Goal: Transaction & Acquisition: Purchase product/service

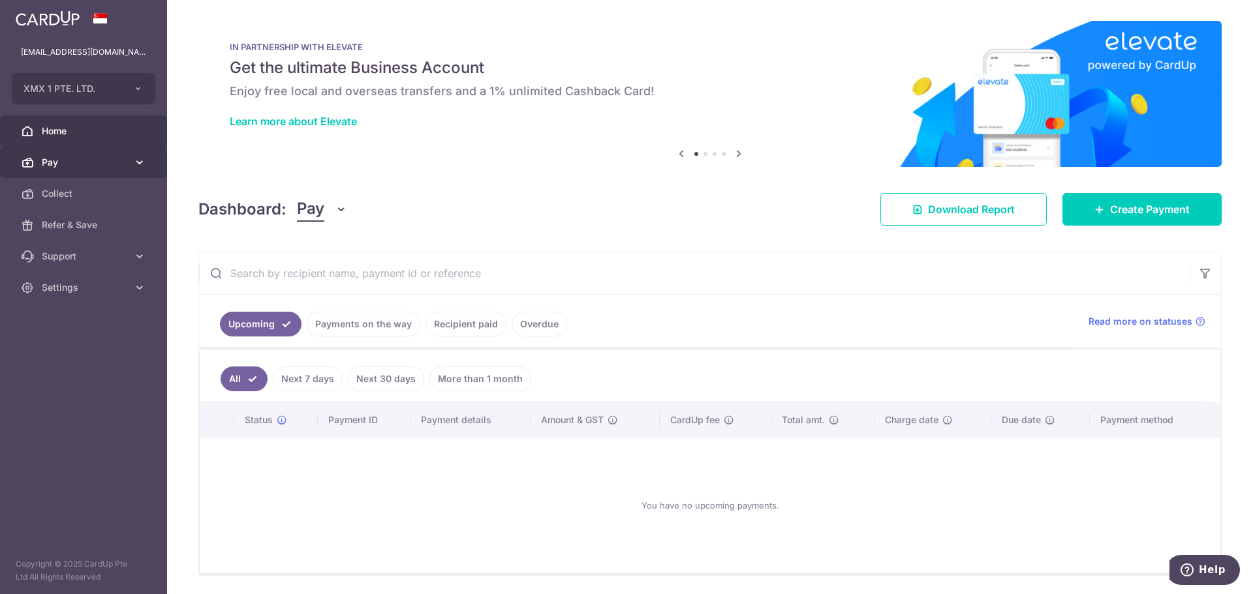
click at [61, 162] on span "Pay" at bounding box center [85, 162] width 86 height 13
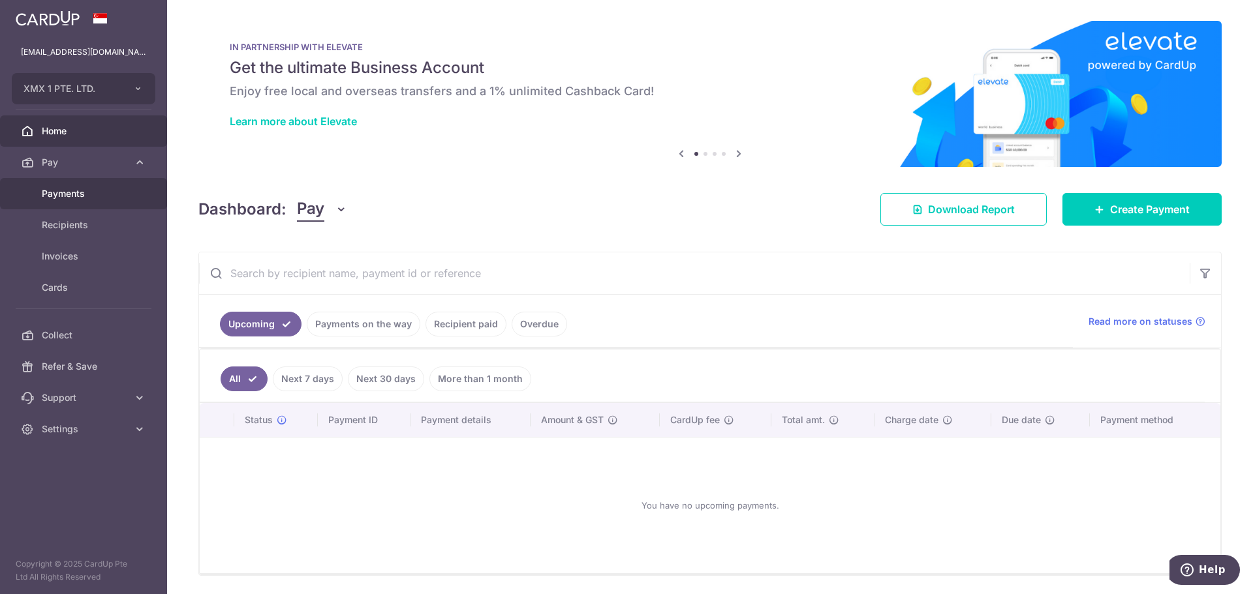
click at [74, 196] on span "Payments" at bounding box center [85, 193] width 86 height 13
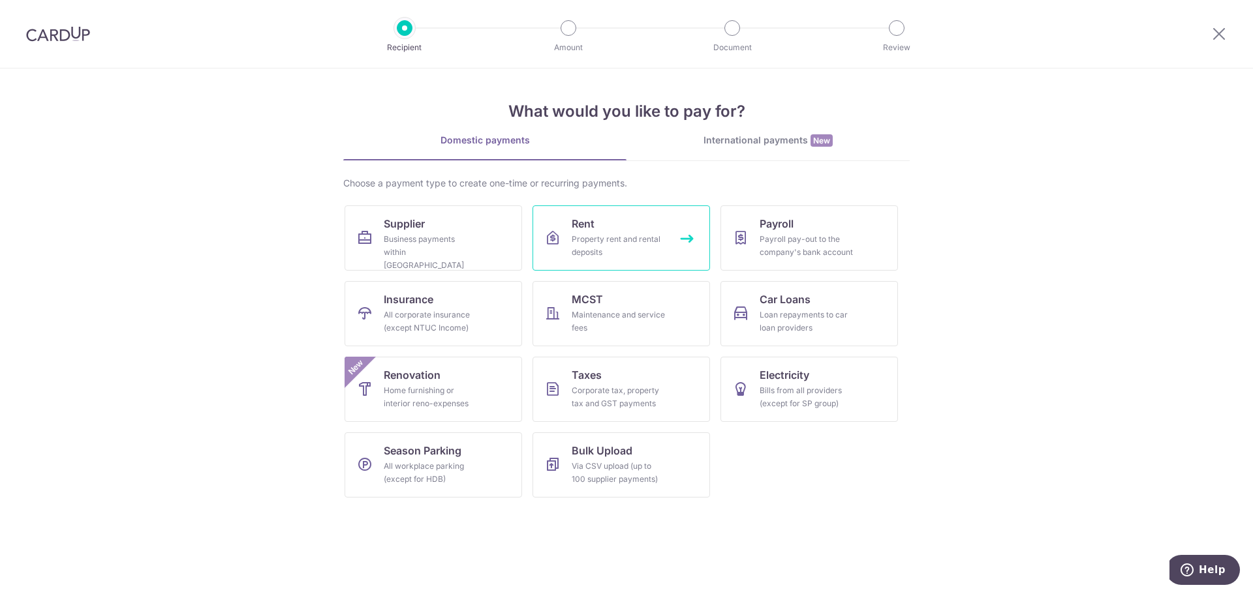
click at [628, 232] on link "Rent Property rent and rental deposits" at bounding box center [620, 238] width 177 height 65
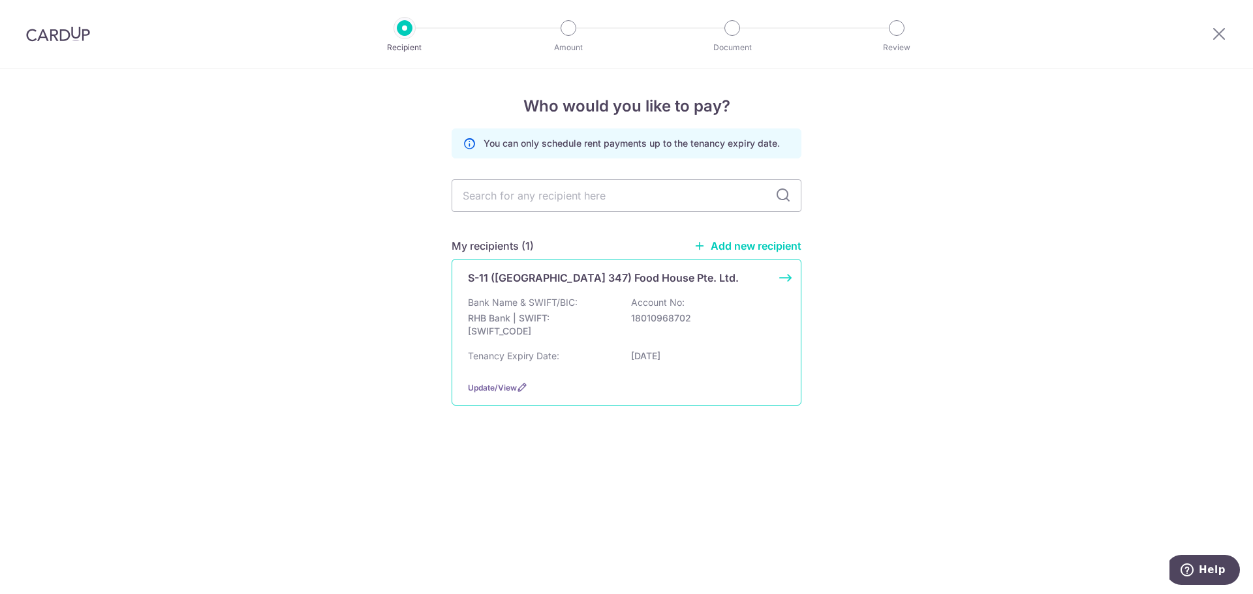
click at [660, 340] on div "Bank Name & SWIFT/BIC: RHB Bank | SWIFT: RHBBSGSGXXX Account No: 18010968702" at bounding box center [626, 320] width 317 height 48
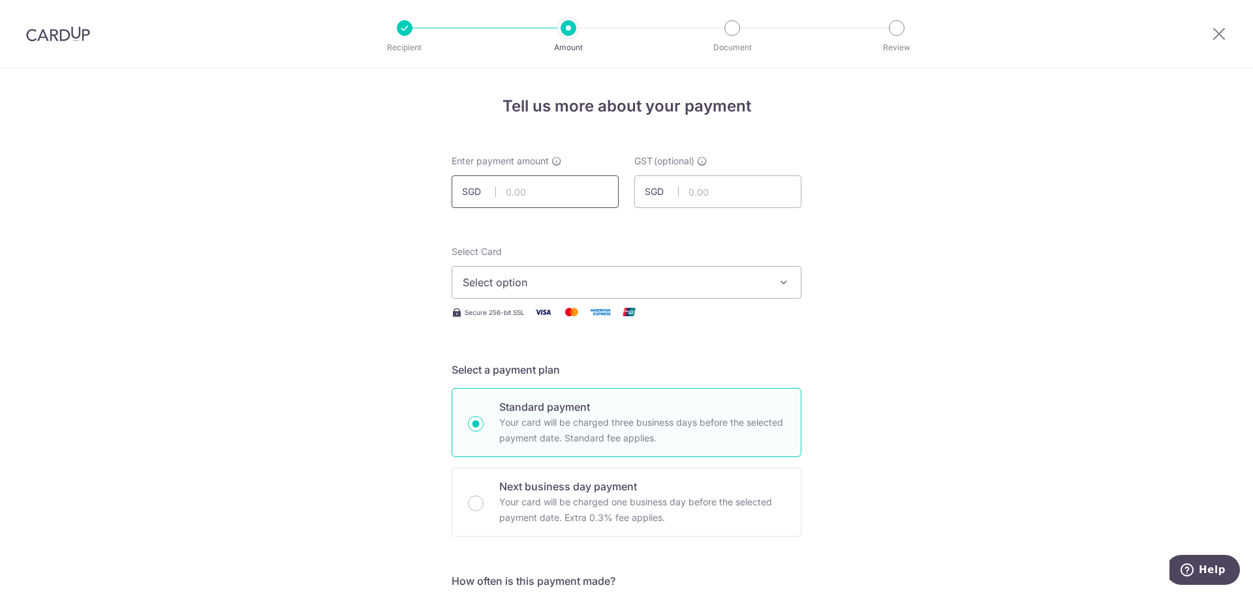
click at [536, 198] on input "text" at bounding box center [535, 192] width 167 height 33
click at [551, 190] on input "text" at bounding box center [535, 192] width 167 height 33
type input "8,031.05"
click at [604, 286] on span "Select option" at bounding box center [615, 283] width 304 height 16
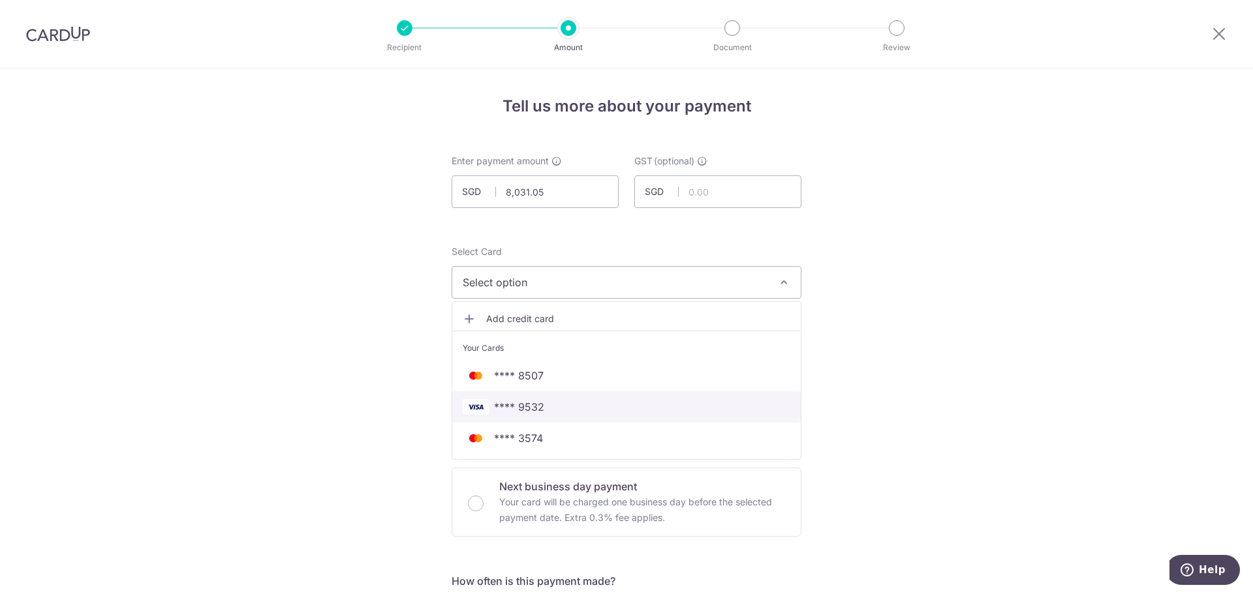
drag, startPoint x: 598, startPoint y: 410, endPoint x: 952, endPoint y: 418, distance: 353.8
click at [598, 410] on span "**** 9532" at bounding box center [627, 407] width 328 height 16
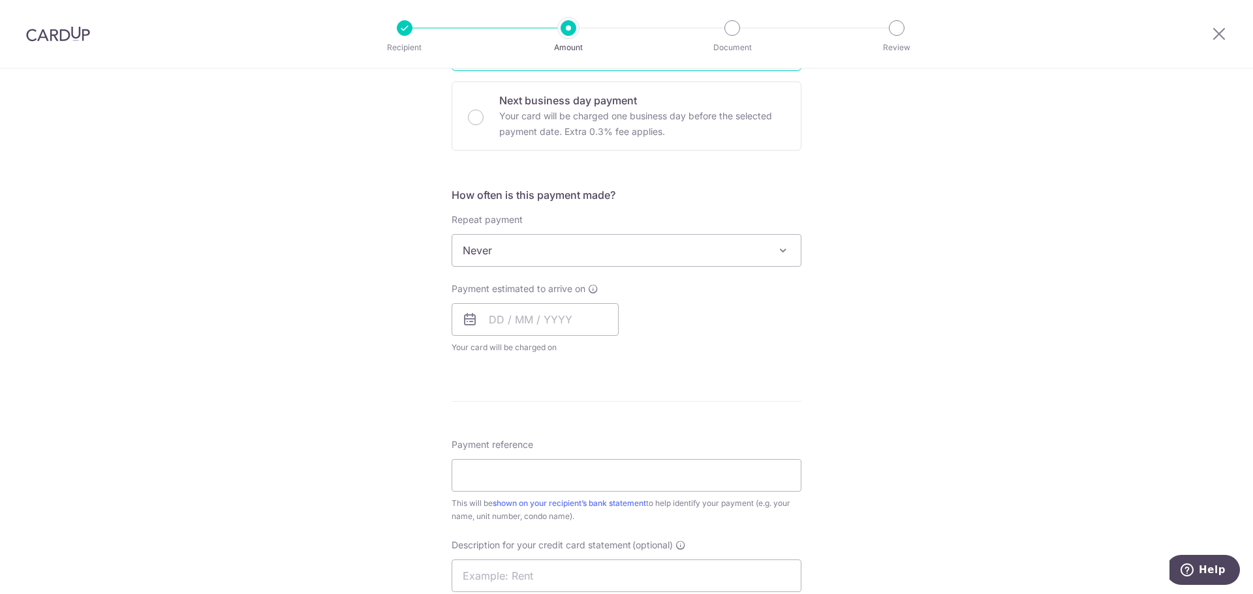
scroll to position [392, 0]
click at [618, 241] on span "Never" at bounding box center [626, 245] width 348 height 31
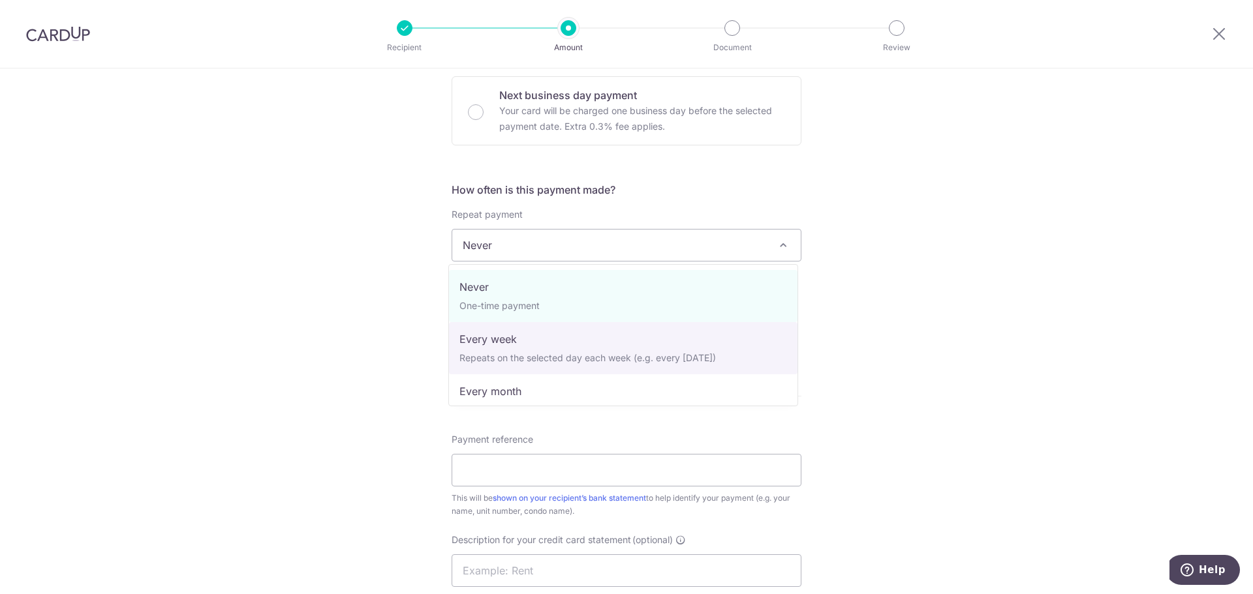
click at [1124, 377] on div "Tell us more about your payment Enter payment amount SGD 8,031.05 8031.05 GST (…" at bounding box center [626, 311] width 1253 height 1268
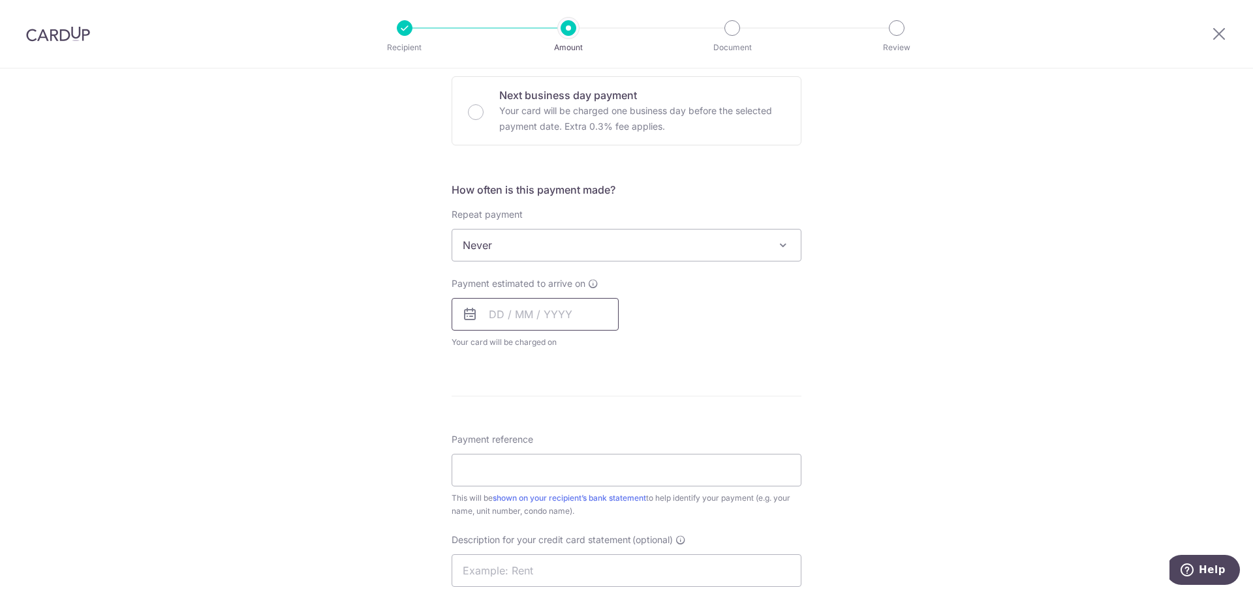
click at [526, 317] on input "text" at bounding box center [535, 314] width 167 height 33
click at [478, 460] on table "Sun Mon Tue Wed Thu Fri Sat 1 2 3 4 5 6 7 8 9 10 11 12 13 14 15 16 17 18 19 20 …" at bounding box center [556, 446] width 183 height 157
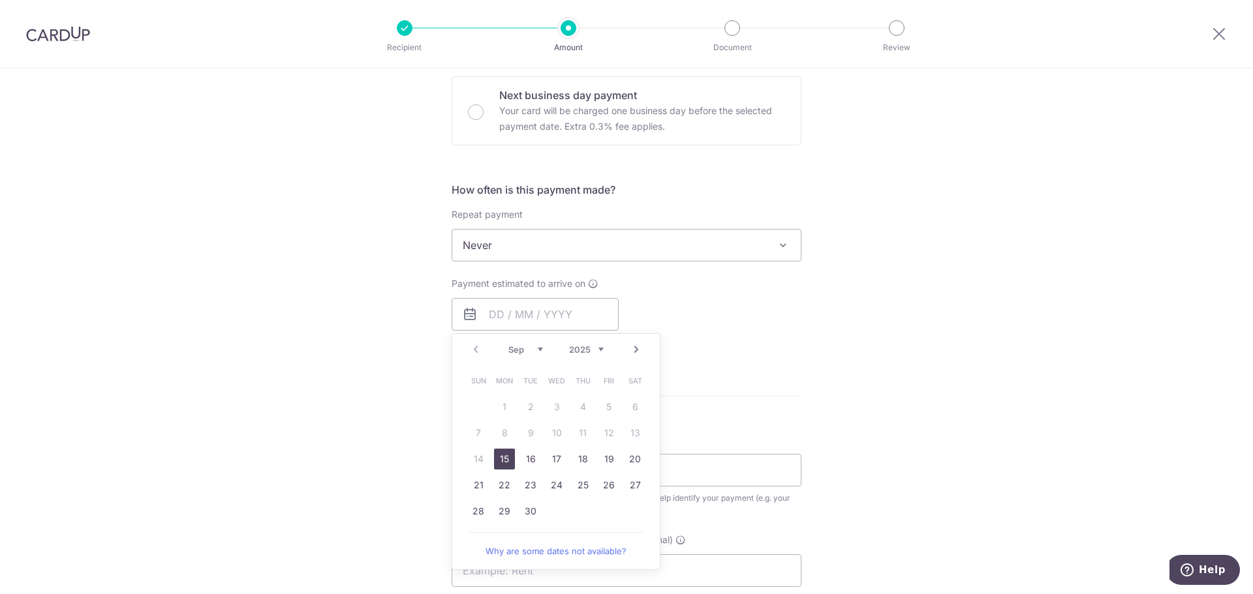
click at [502, 462] on link "15" at bounding box center [504, 459] width 21 height 21
type input "15/09/2025"
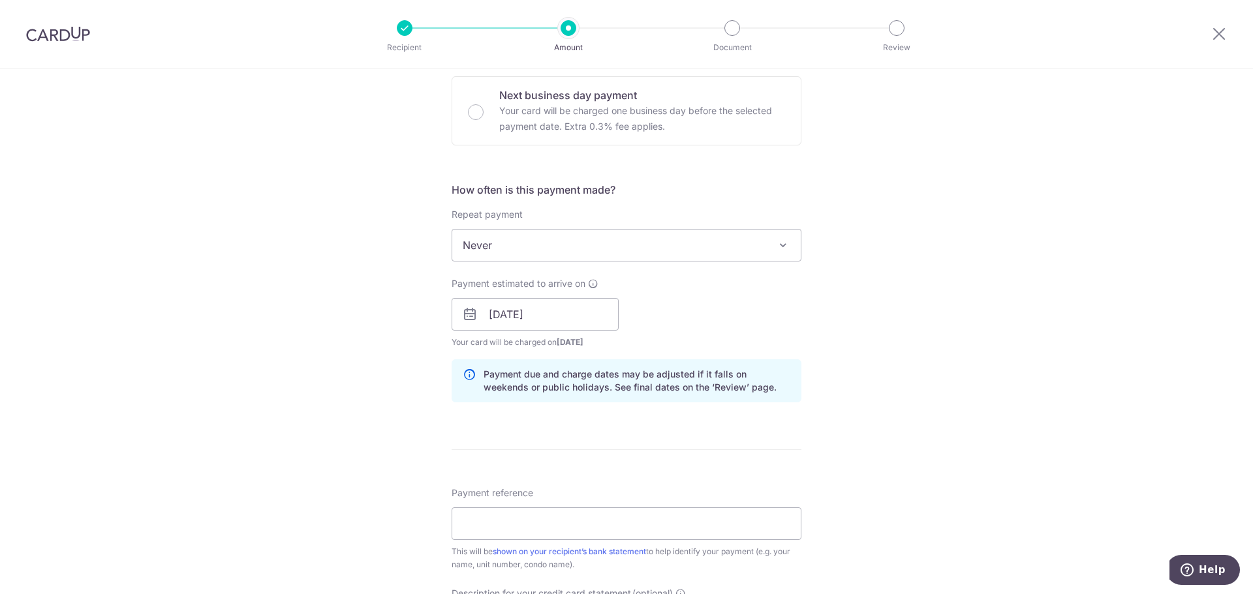
click at [938, 401] on div "Tell us more about your payment Enter payment amount SGD 8,031.05 8031.05 GST (…" at bounding box center [626, 337] width 1253 height 1321
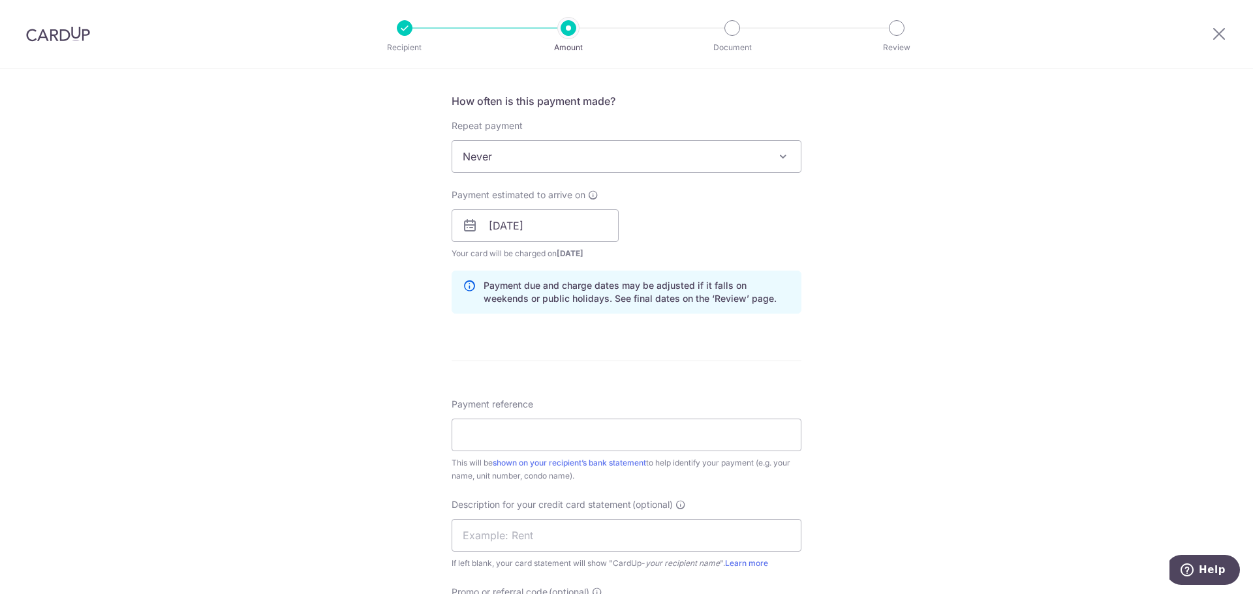
scroll to position [522, 0]
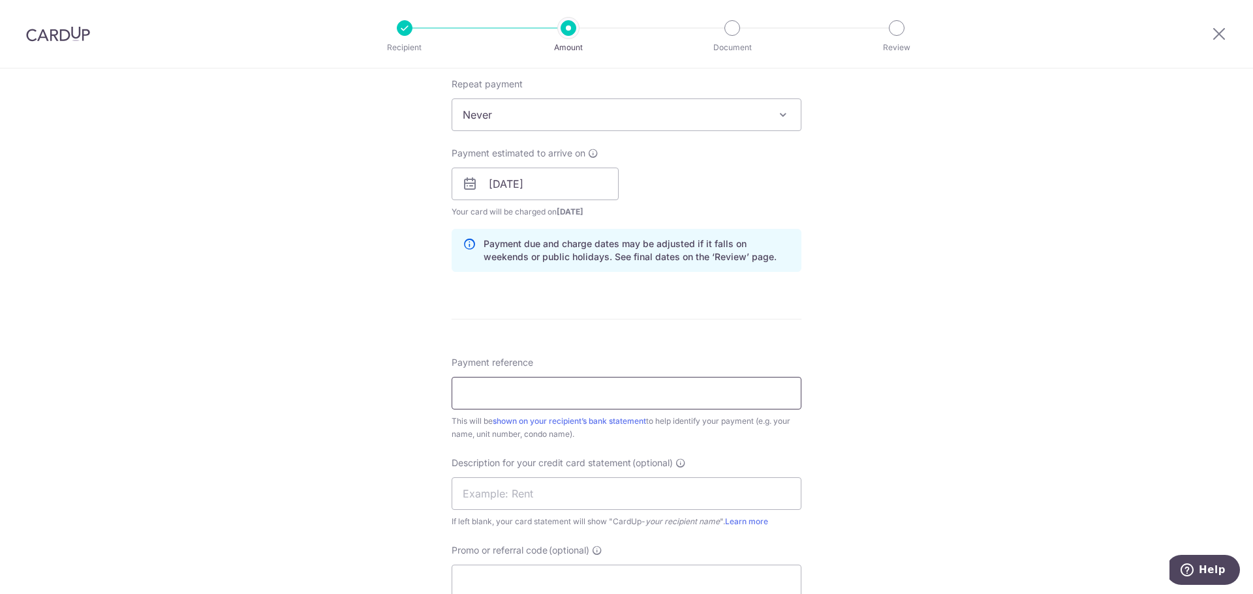
click at [525, 390] on input "Payment reference" at bounding box center [627, 393] width 350 height 33
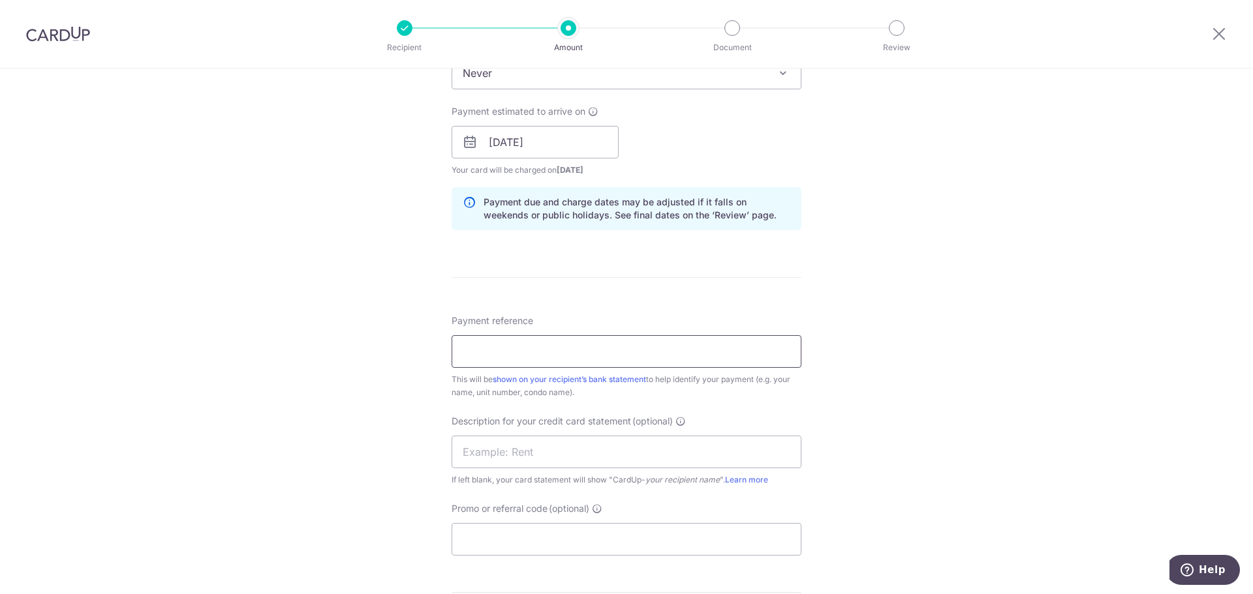
scroll to position [587, 0]
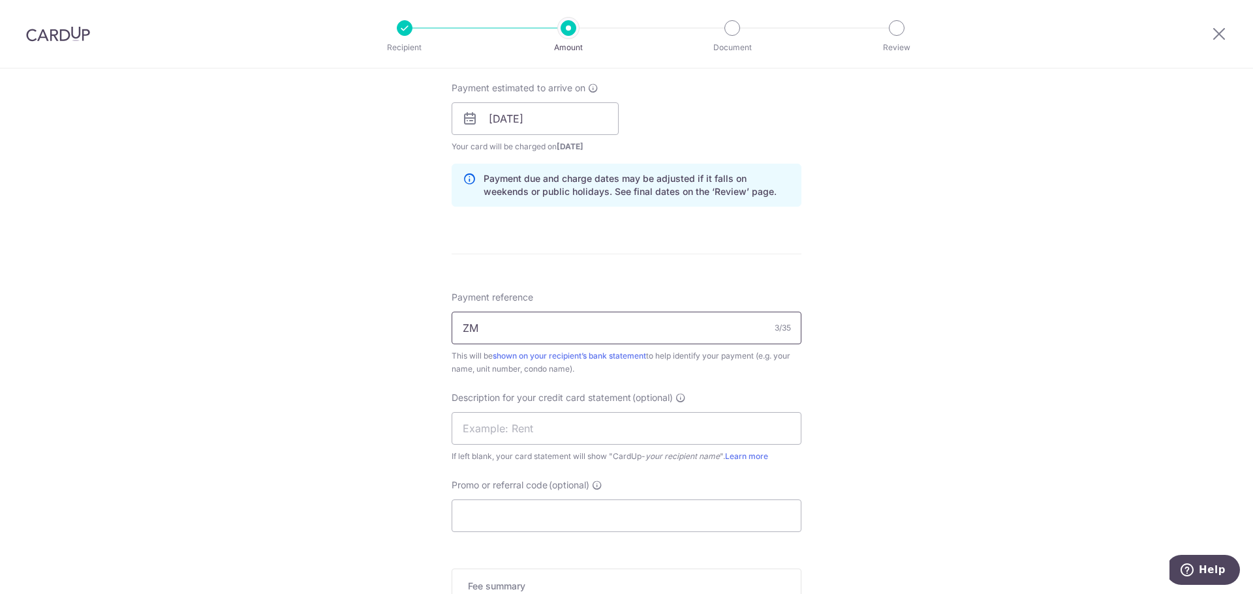
type input "Z"
click at [508, 325] on input "XMX1 SEP RENT" at bounding box center [627, 328] width 350 height 33
type input "XMX1 SEP RENT"
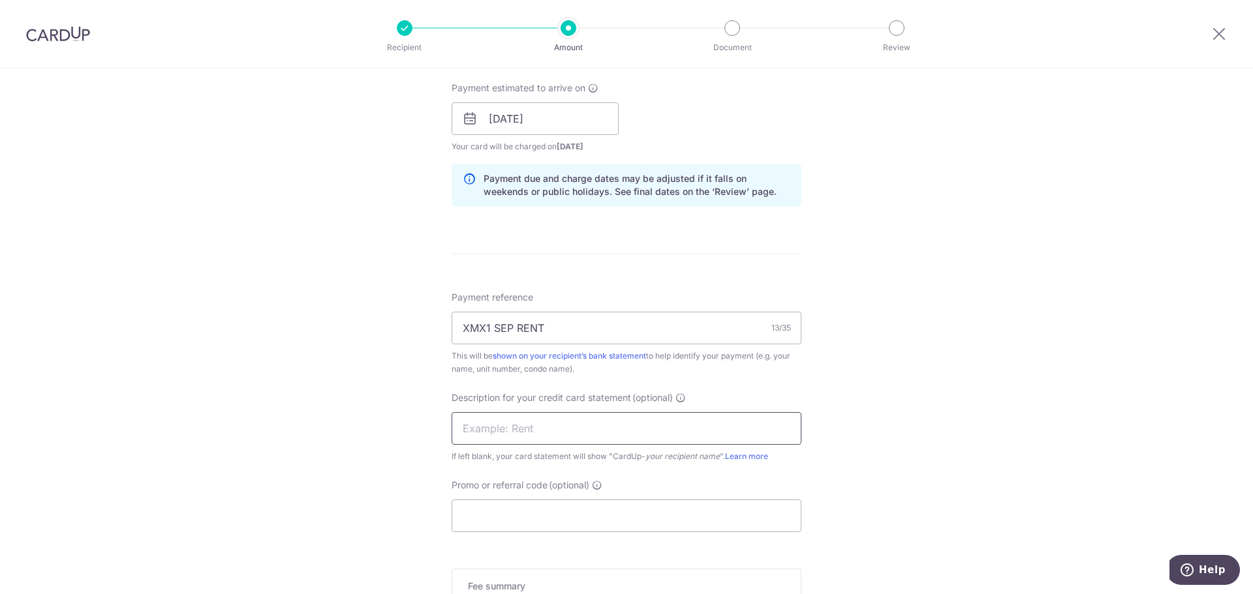
click at [518, 428] on input "text" at bounding box center [627, 428] width 350 height 33
paste input "XMX1 SEP RENT"
type input "XMX1 SEP RENT"
click at [912, 439] on div "Tell us more about your payment Enter payment amount SGD 8,031.05 8031.05 GST (…" at bounding box center [626, 141] width 1253 height 1321
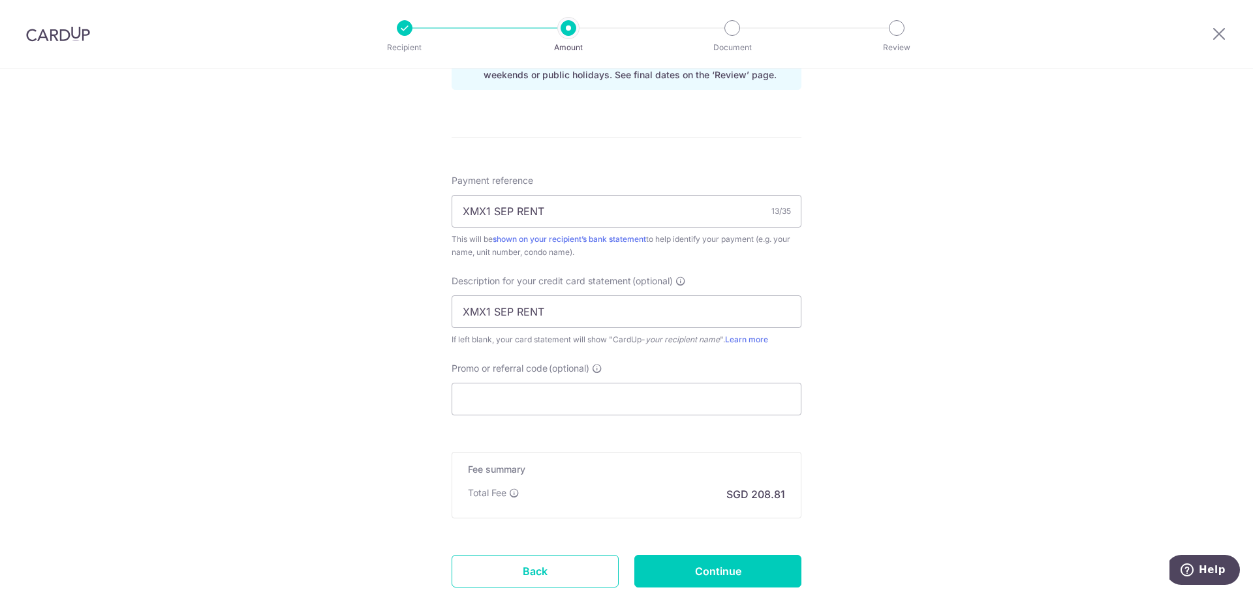
scroll to position [718, 0]
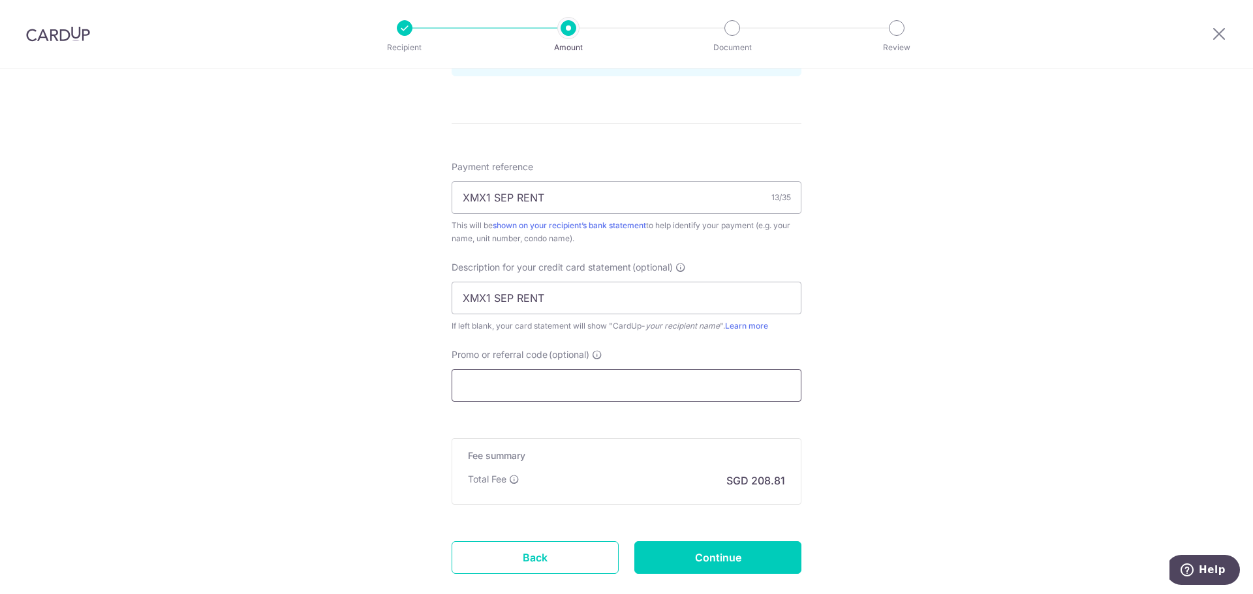
click at [595, 392] on input "Promo or referral code (optional)" at bounding box center [627, 385] width 350 height 33
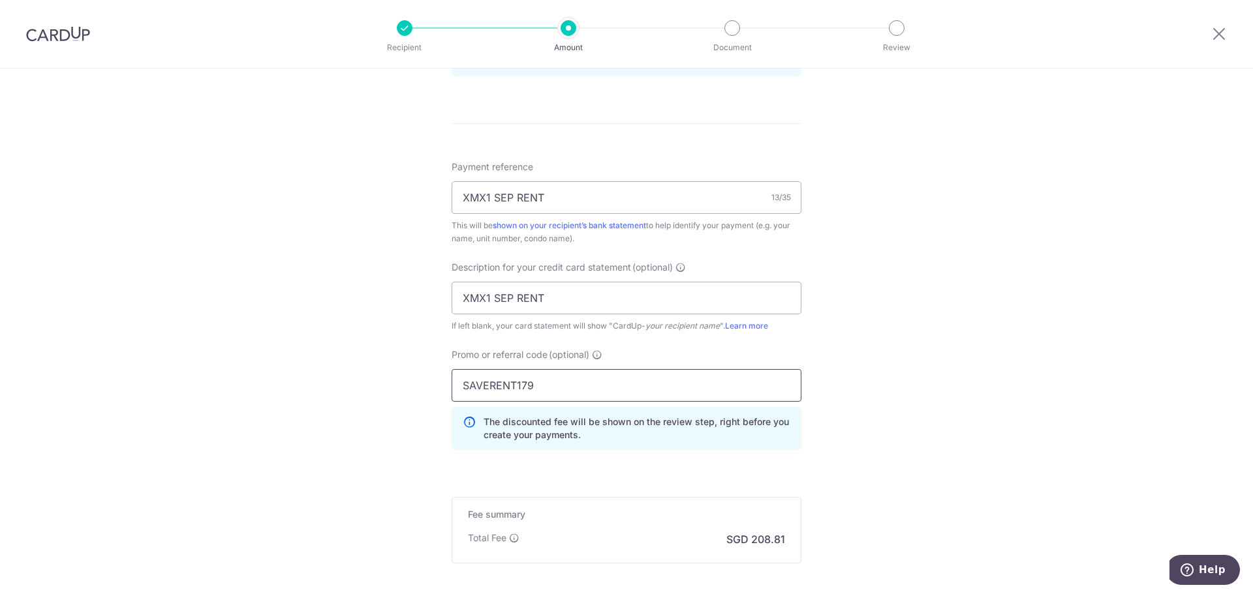
type input "SAVERENT179"
click at [940, 428] on div "Tell us more about your payment Enter payment amount SGD 8,031.05 8031.05 GST (…" at bounding box center [626, 41] width 1253 height 1380
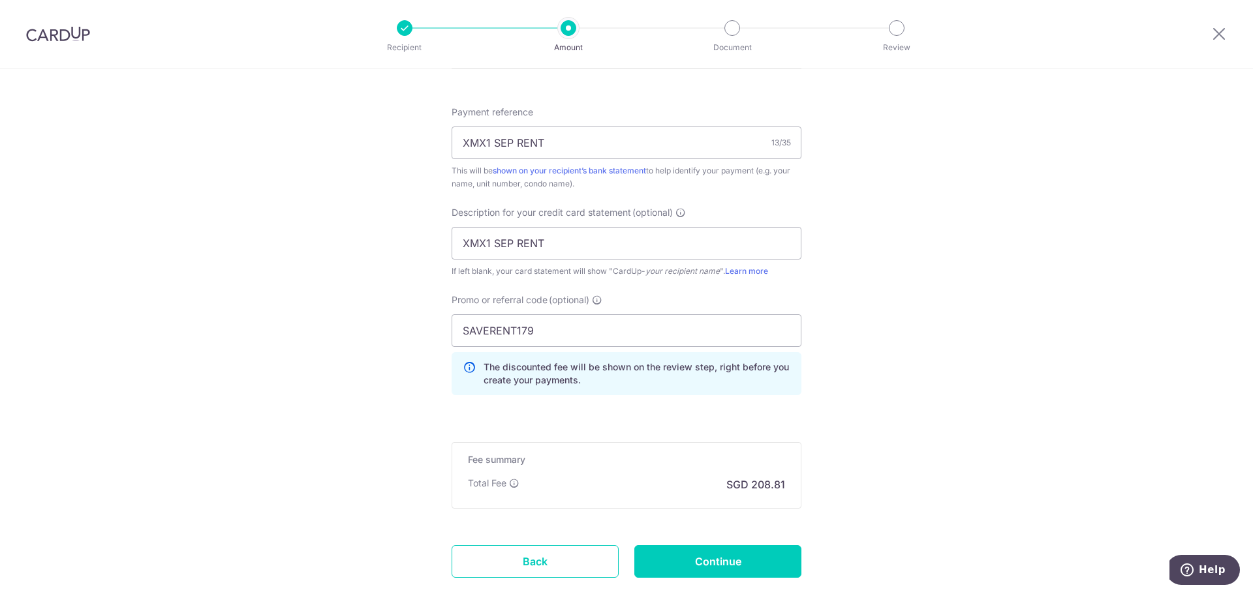
scroll to position [848, 0]
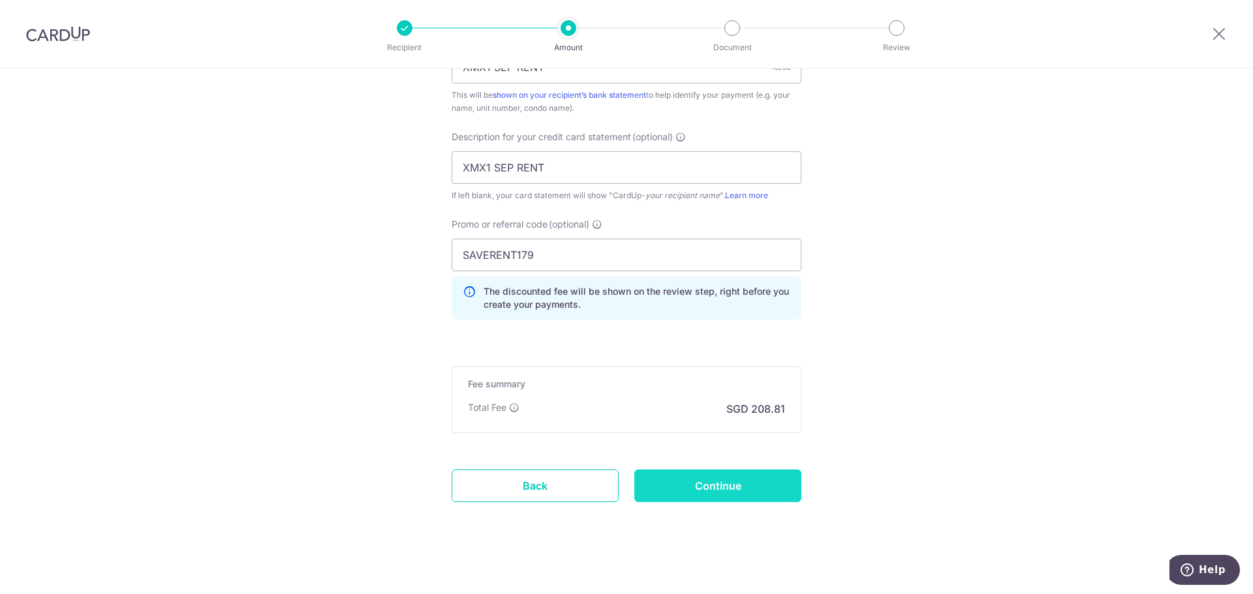
click at [730, 488] on input "Continue" at bounding box center [717, 486] width 167 height 33
type input "Create Schedule"
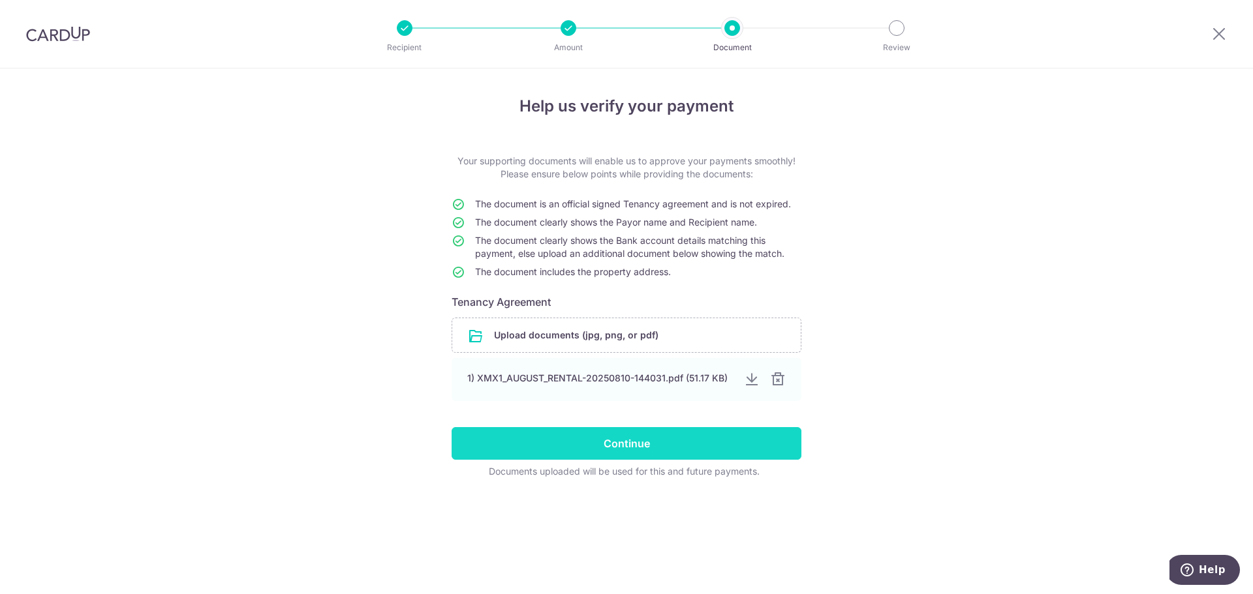
click at [691, 438] on input "Continue" at bounding box center [627, 443] width 350 height 33
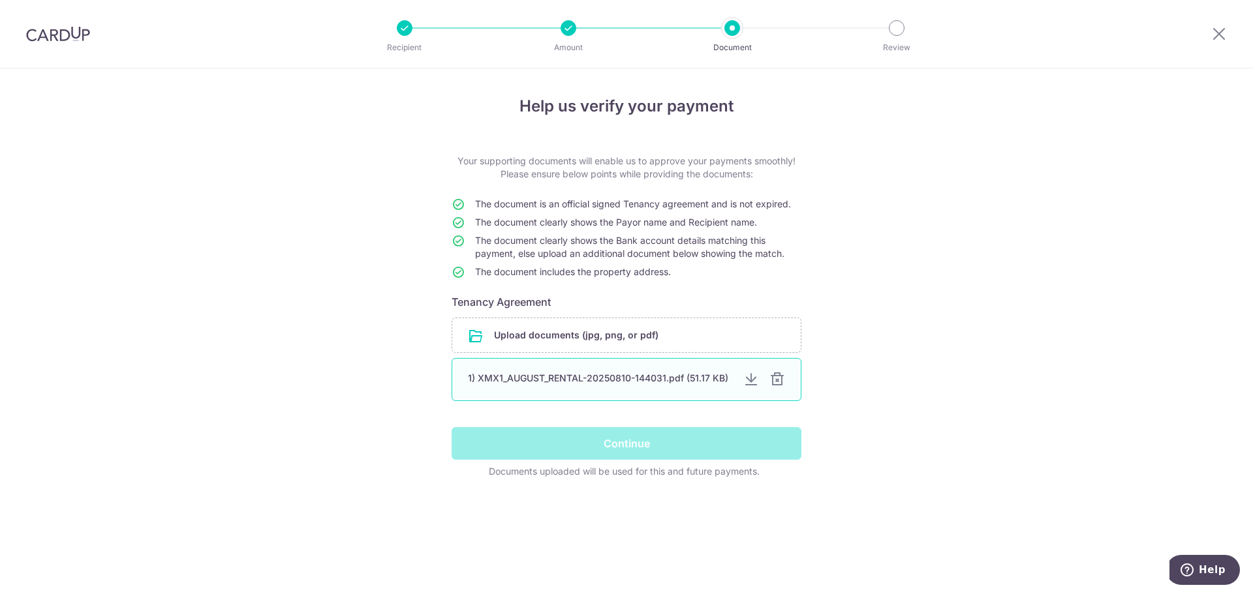
click at [779, 382] on div at bounding box center [777, 380] width 16 height 16
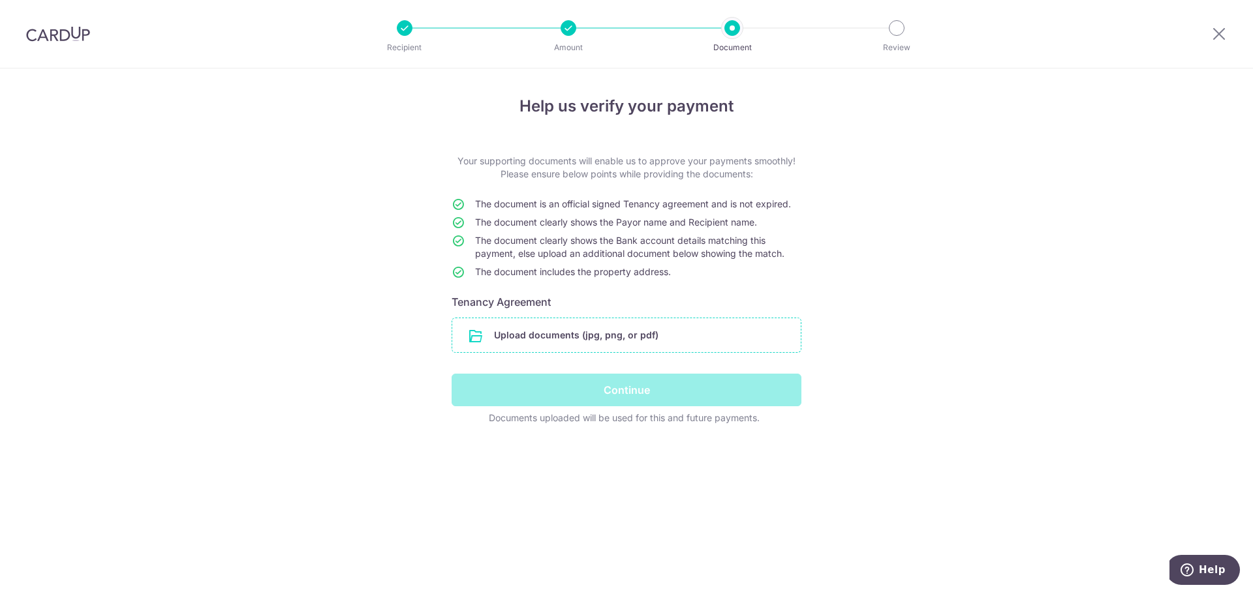
click at [599, 331] on input "file" at bounding box center [626, 335] width 348 height 34
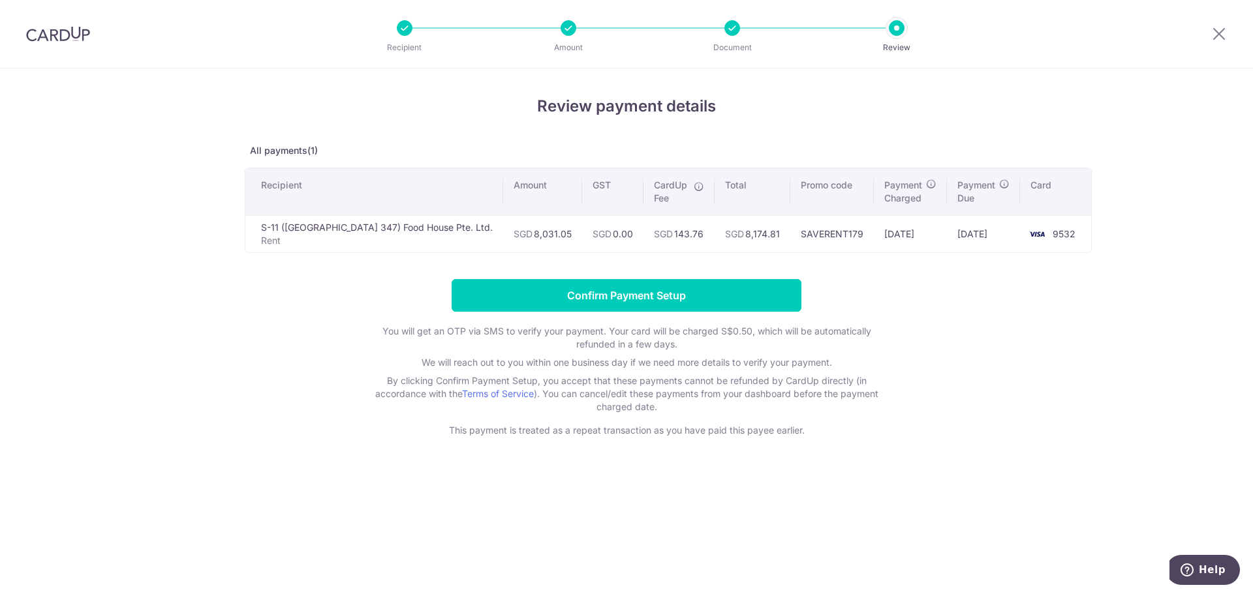
click at [1020, 177] on th "Card" at bounding box center [1055, 191] width 71 height 47
click at [1219, 26] on div at bounding box center [1219, 34] width 68 height 68
click at [1219, 35] on icon at bounding box center [1219, 33] width 16 height 16
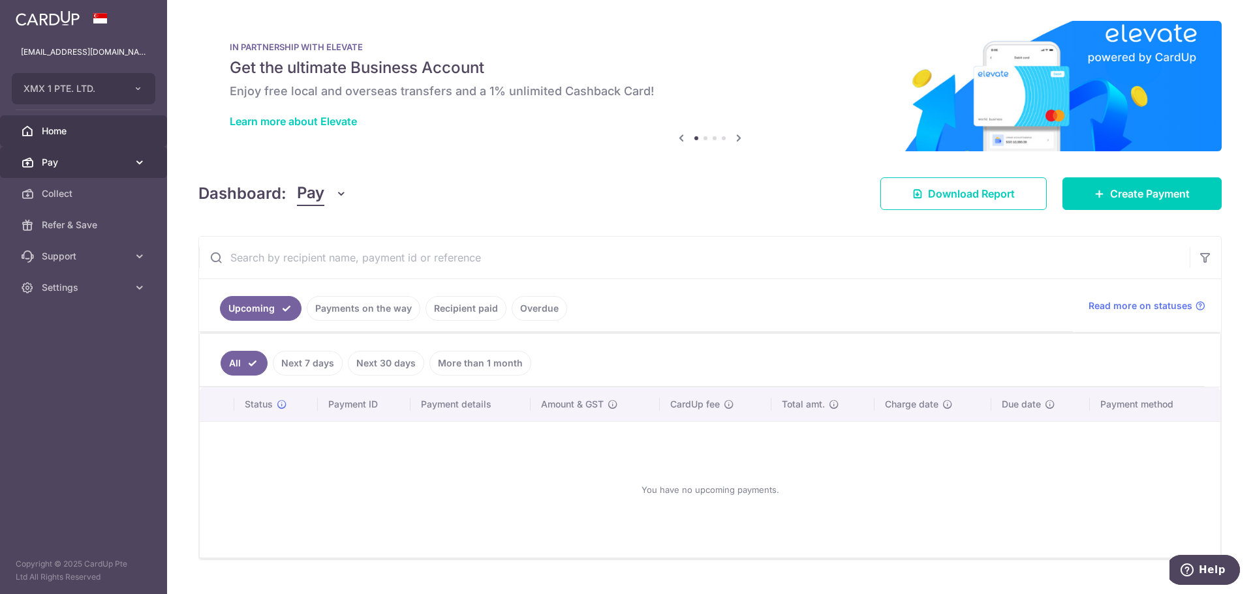
click at [80, 165] on span "Pay" at bounding box center [85, 162] width 86 height 13
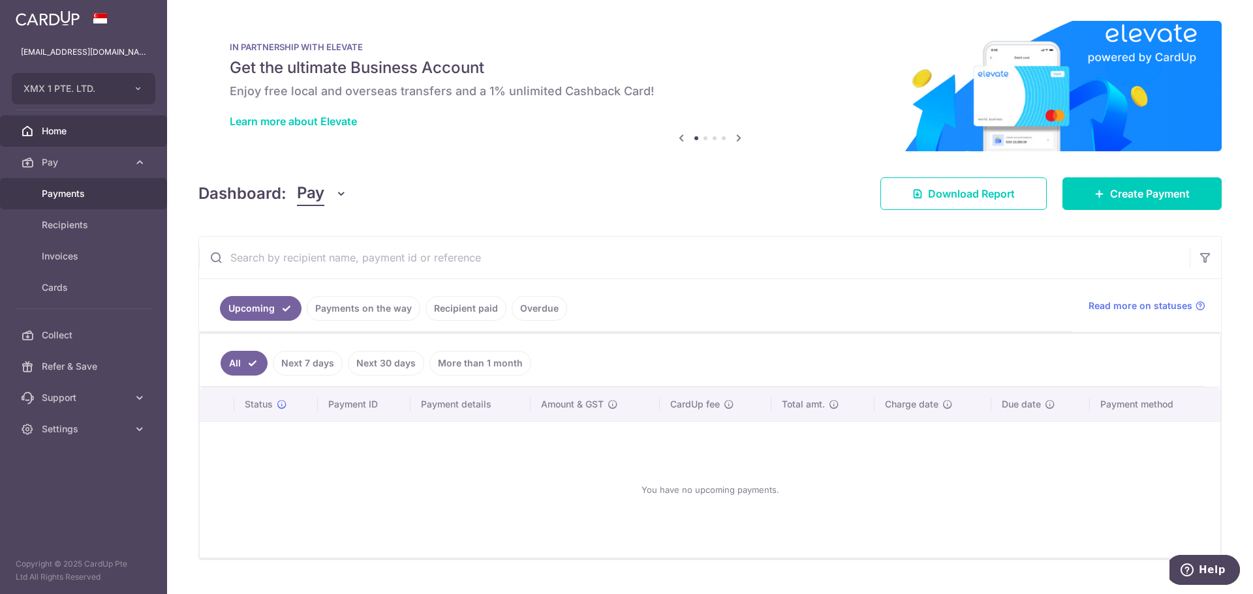
click at [67, 191] on span "Payments" at bounding box center [85, 193] width 86 height 13
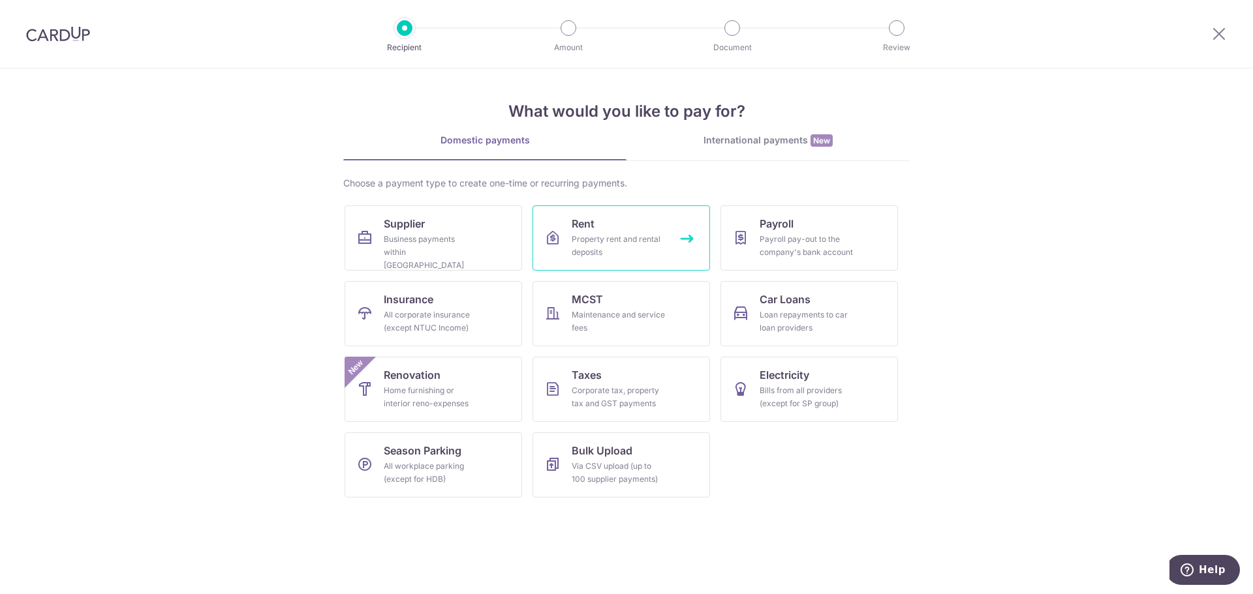
click at [599, 239] on div "Property rent and rental deposits" at bounding box center [619, 246] width 94 height 26
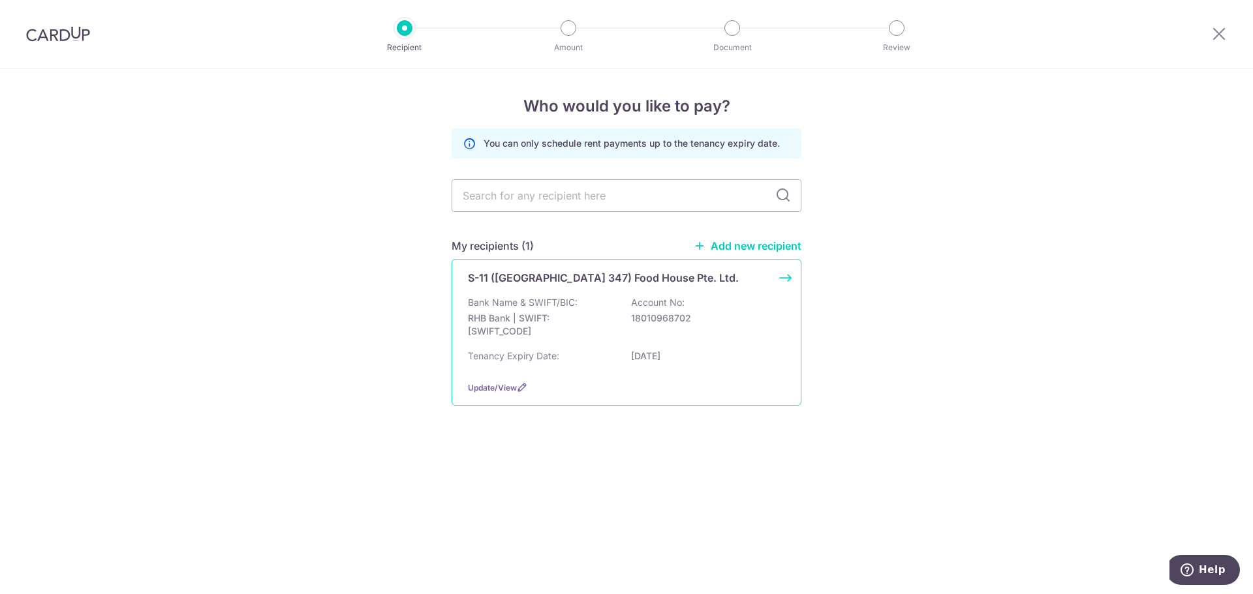
click at [553, 326] on p "RHB Bank | SWIFT: RHBBSGSGXXX" at bounding box center [541, 325] width 146 height 26
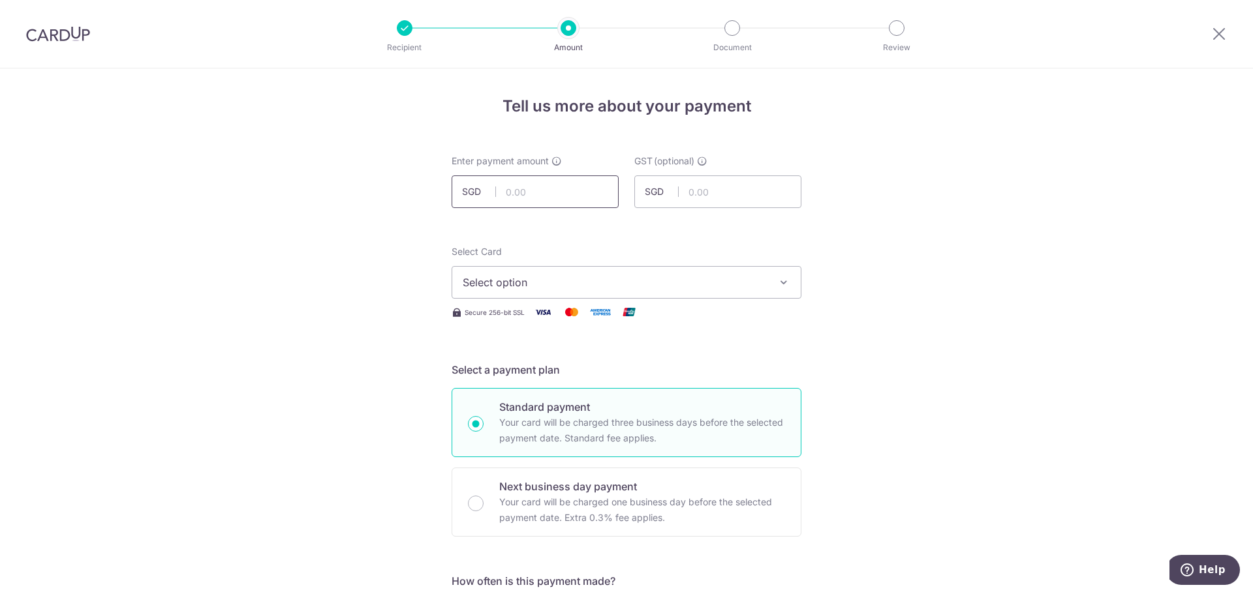
click at [527, 195] on input "text" at bounding box center [535, 192] width 167 height 33
click at [538, 191] on input "80.00" at bounding box center [535, 192] width 167 height 33
type input "8,031.05"
click at [566, 280] on span "Select option" at bounding box center [615, 283] width 304 height 16
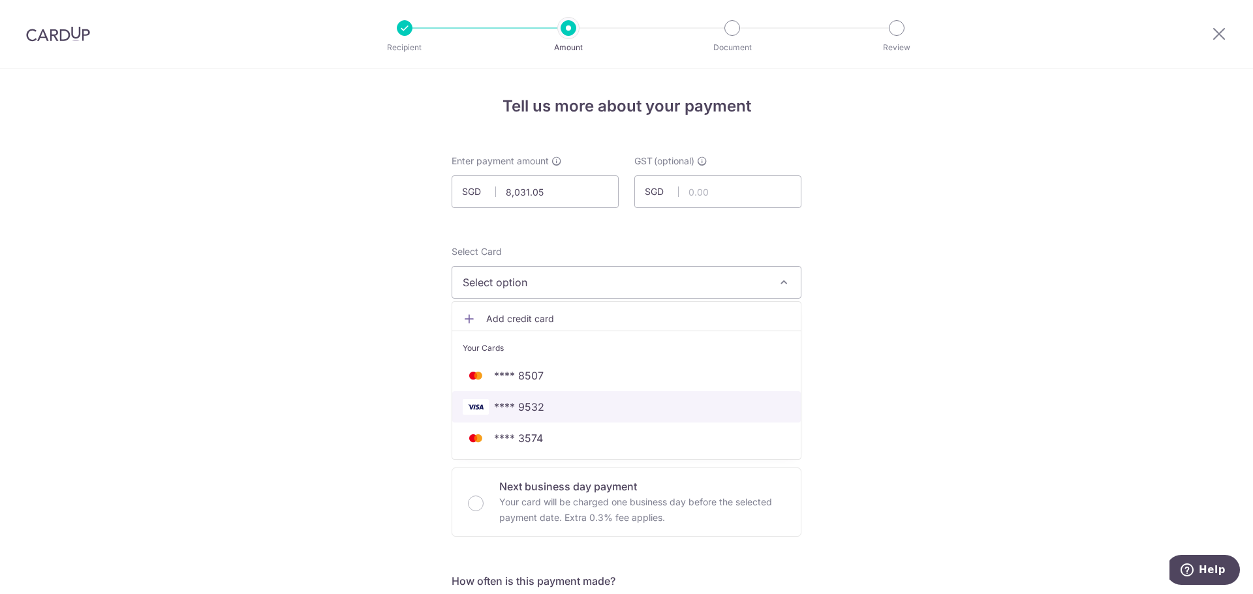
click at [558, 407] on span "**** 9532" at bounding box center [627, 407] width 328 height 16
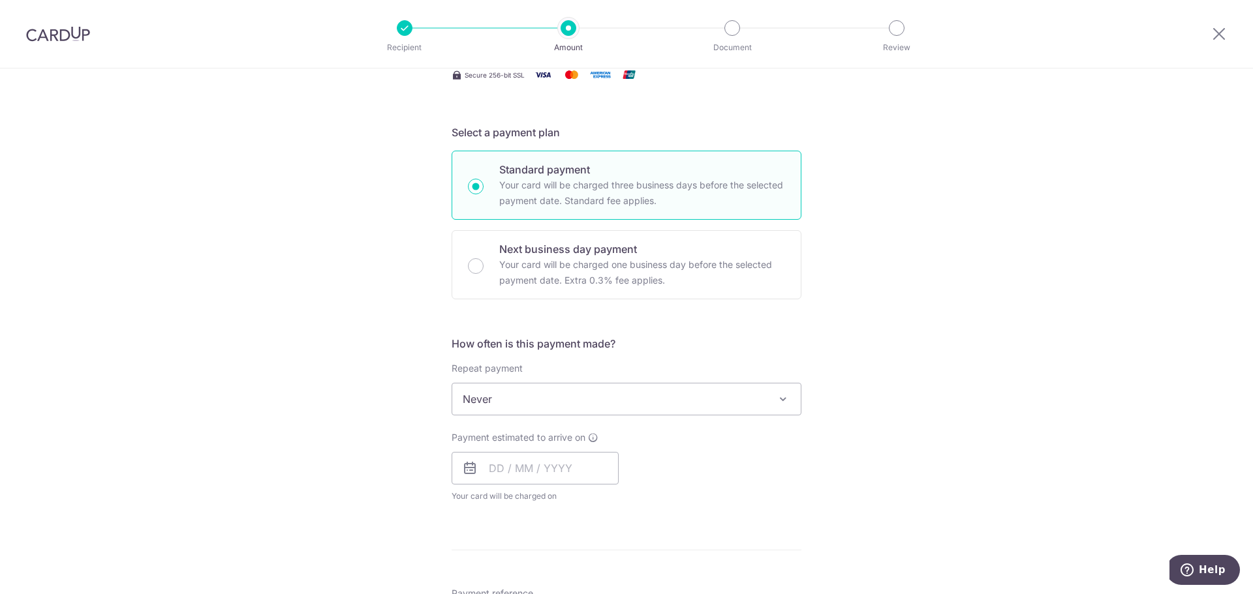
scroll to position [261, 0]
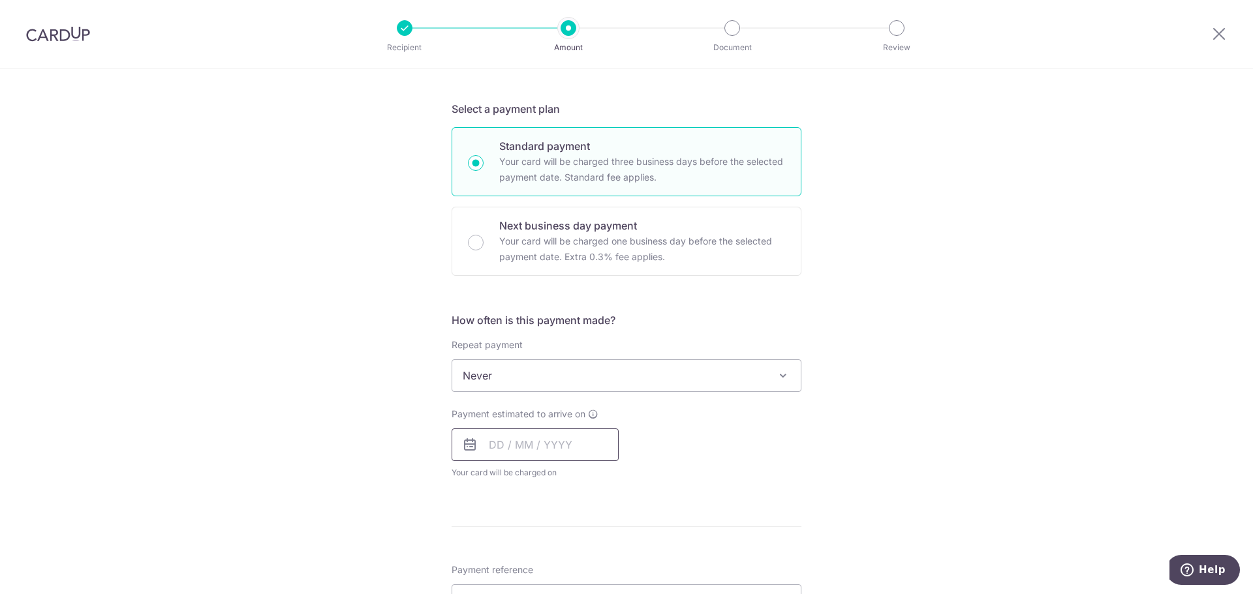
click at [542, 455] on input "text" at bounding box center [535, 445] width 167 height 33
click at [501, 584] on link "15" at bounding box center [504, 589] width 21 height 21
type input "15/09/2025"
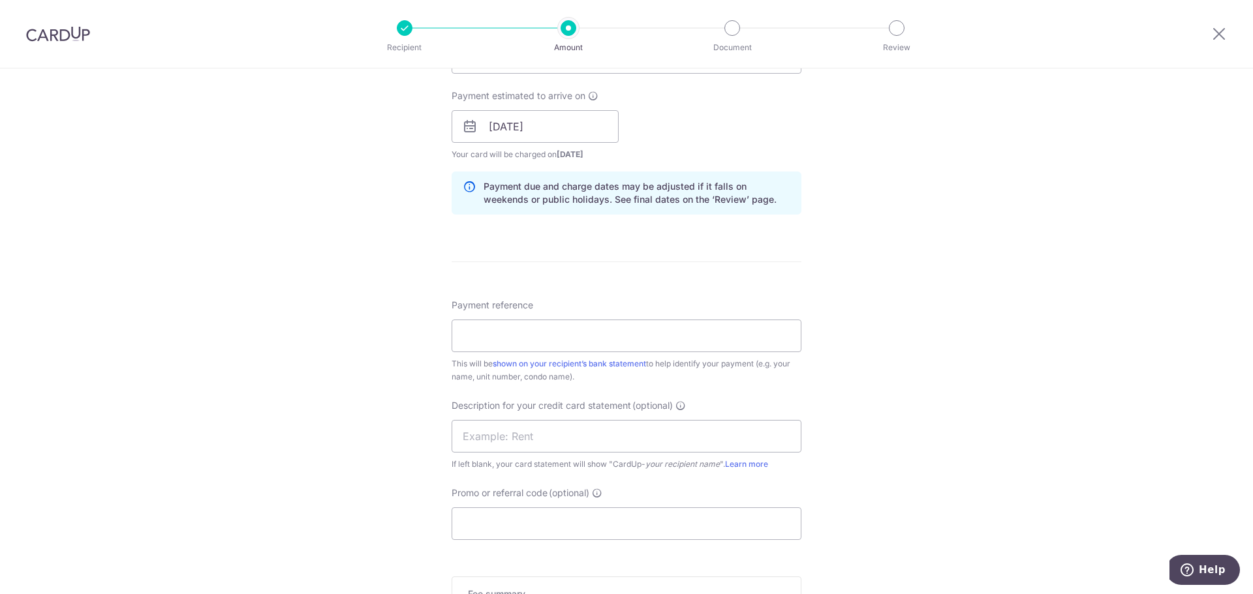
scroll to position [653, 0]
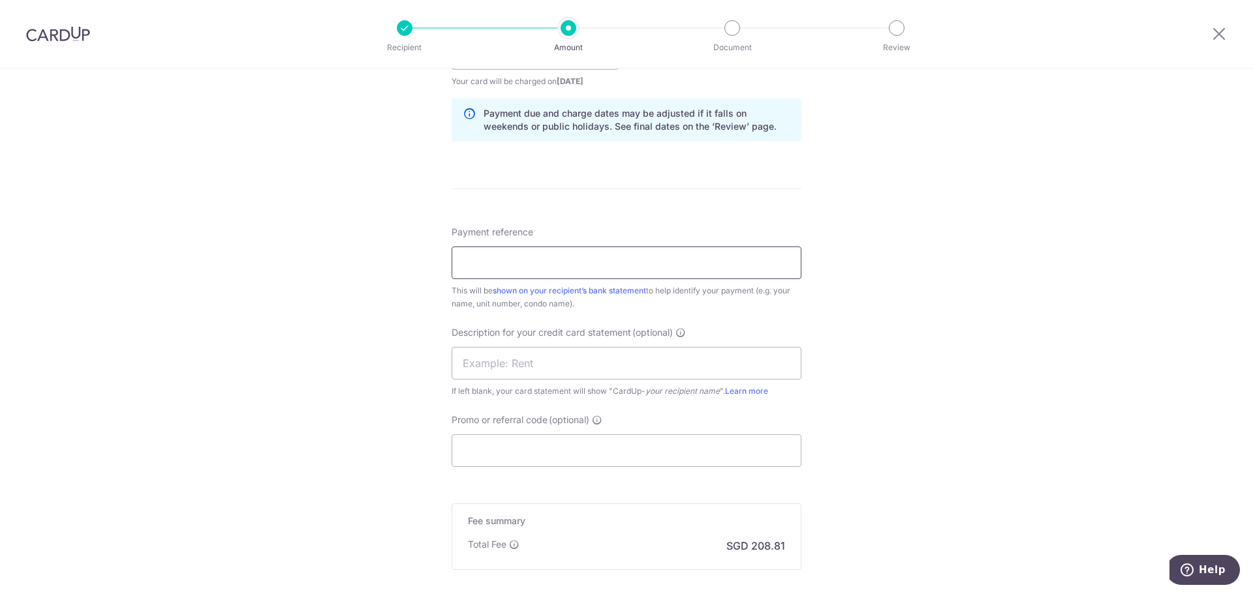
click at [590, 266] on input "Payment reference" at bounding box center [627, 263] width 350 height 33
type input "XMX1 SEP RENT"
click at [547, 270] on input "XMX1 SEP RENT" at bounding box center [627, 263] width 350 height 33
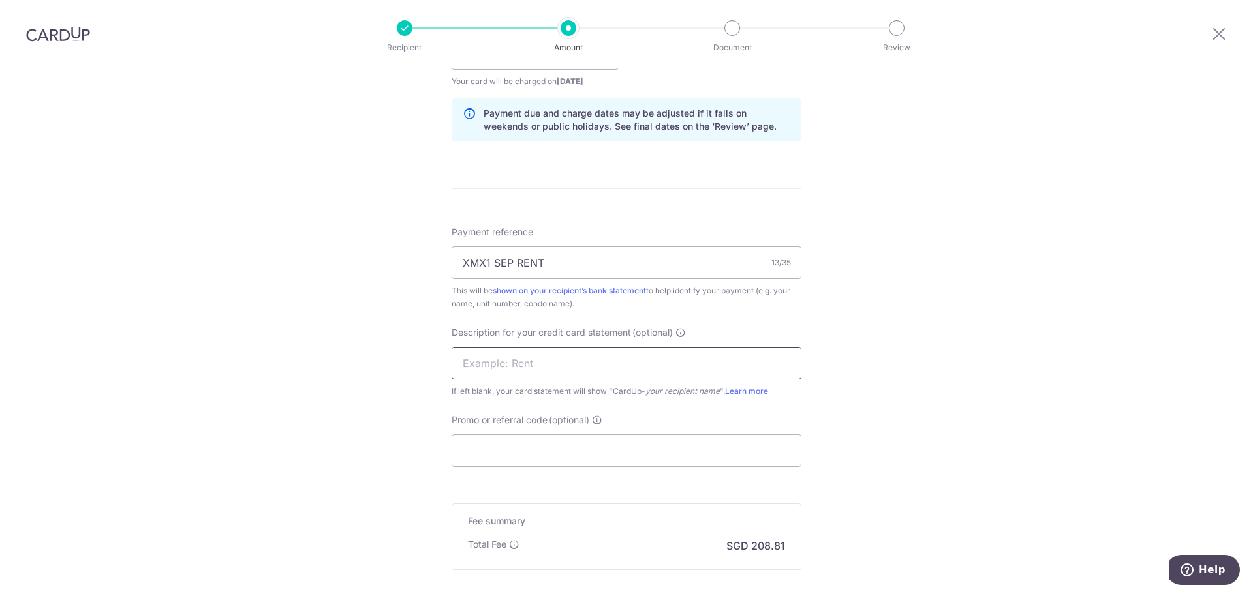
click at [534, 358] on input "text" at bounding box center [627, 363] width 350 height 33
paste input "XMX1 SEP RENT"
type input "XMX1 SEP RENT"
click at [490, 459] on input "Promo or referral code (optional)" at bounding box center [627, 451] width 350 height 33
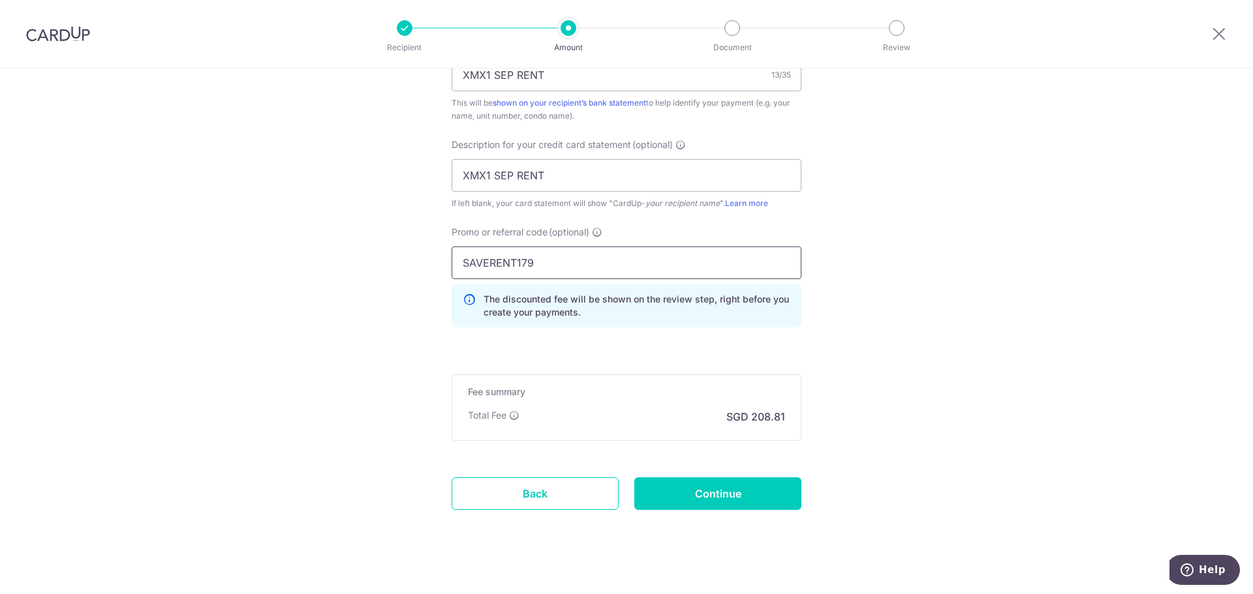
scroll to position [848, 0]
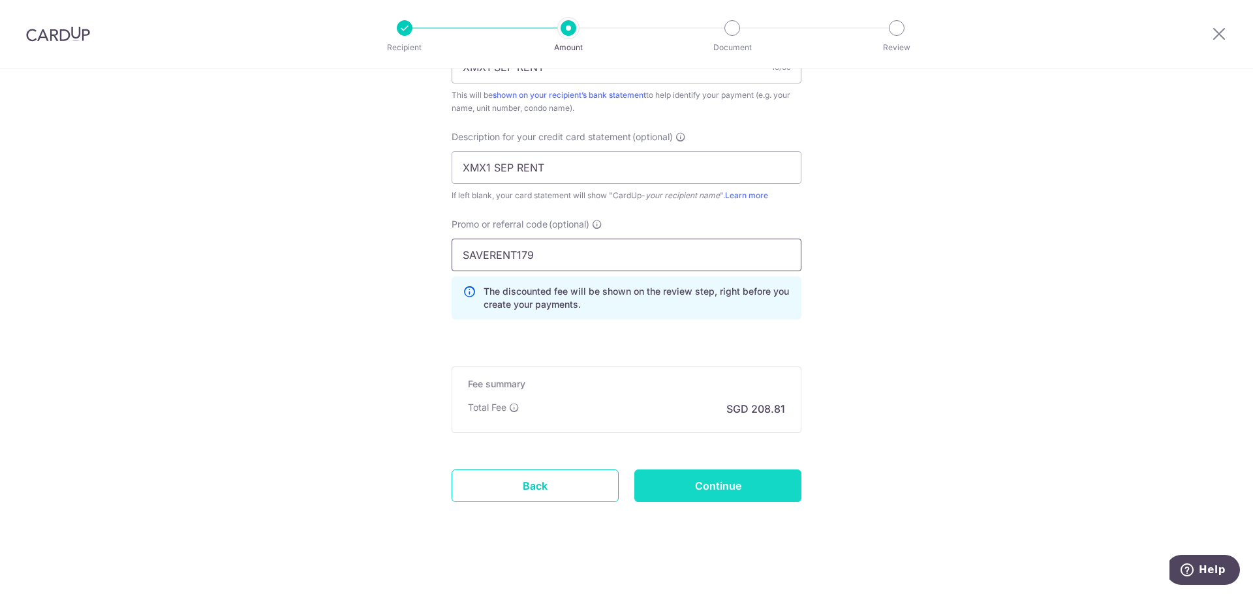
type input "SAVERENT179"
click at [730, 491] on input "Continue" at bounding box center [717, 486] width 167 height 33
type input "Create Schedule"
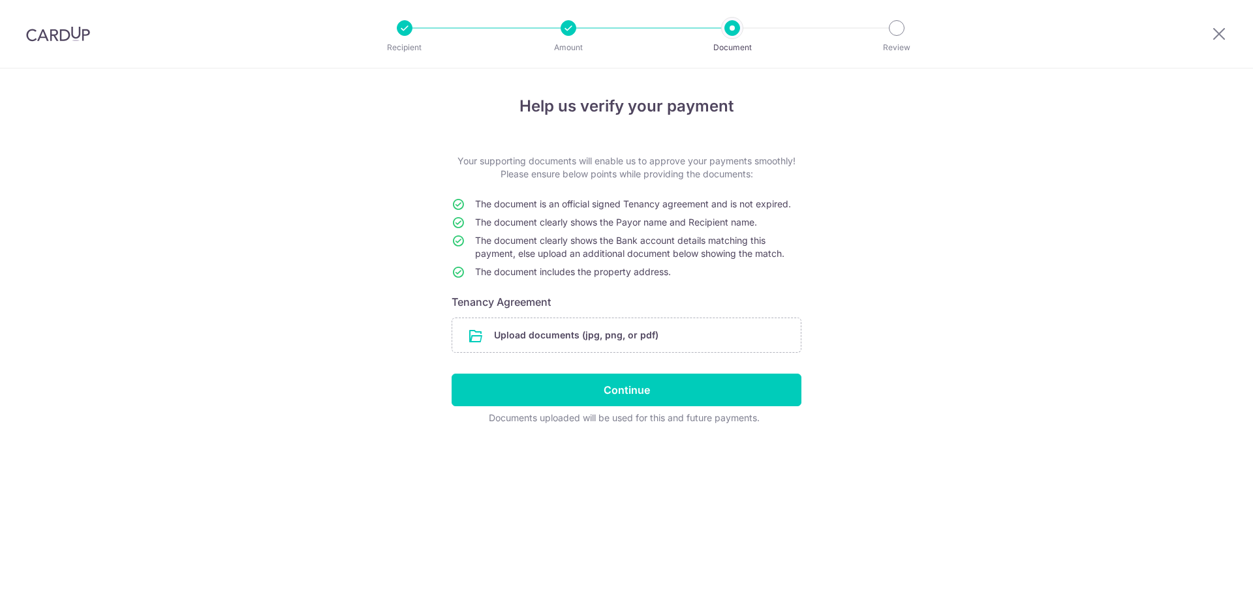
click at [654, 337] on input "file" at bounding box center [626, 335] width 348 height 34
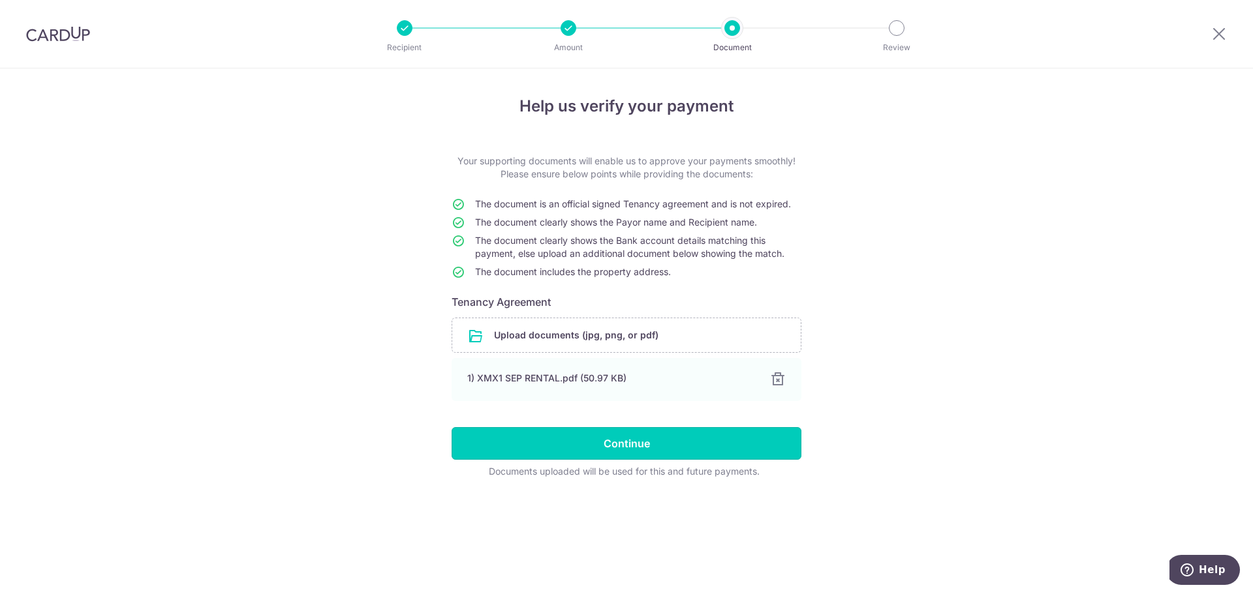
click at [674, 448] on input "Continue" at bounding box center [627, 443] width 350 height 33
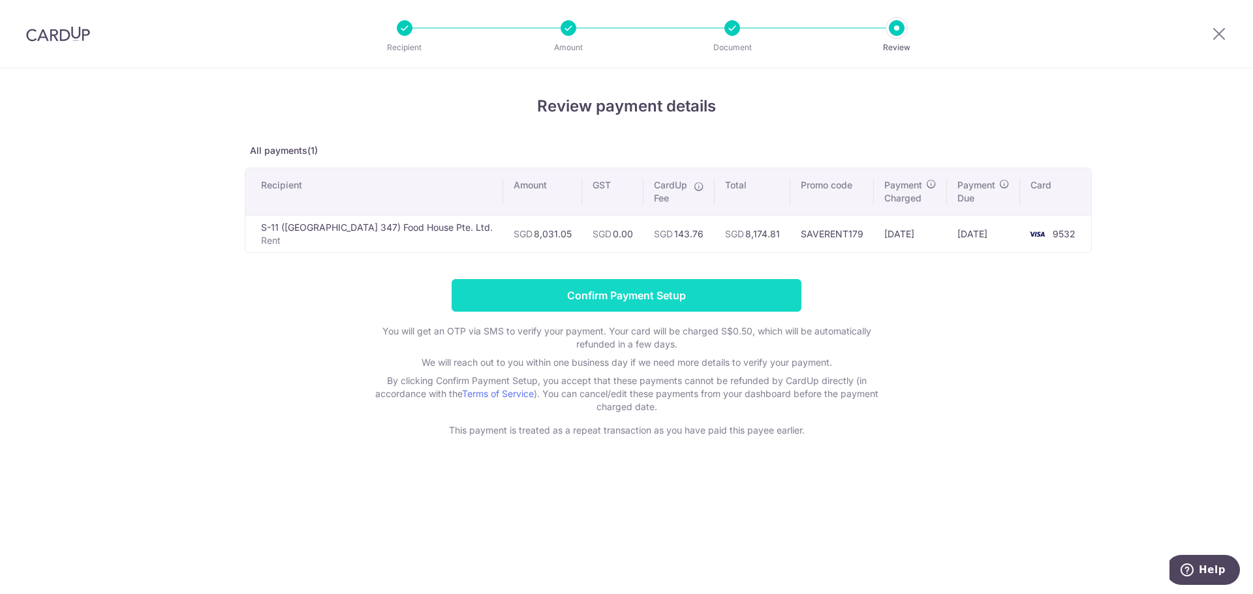
click at [678, 292] on input "Confirm Payment Setup" at bounding box center [627, 295] width 350 height 33
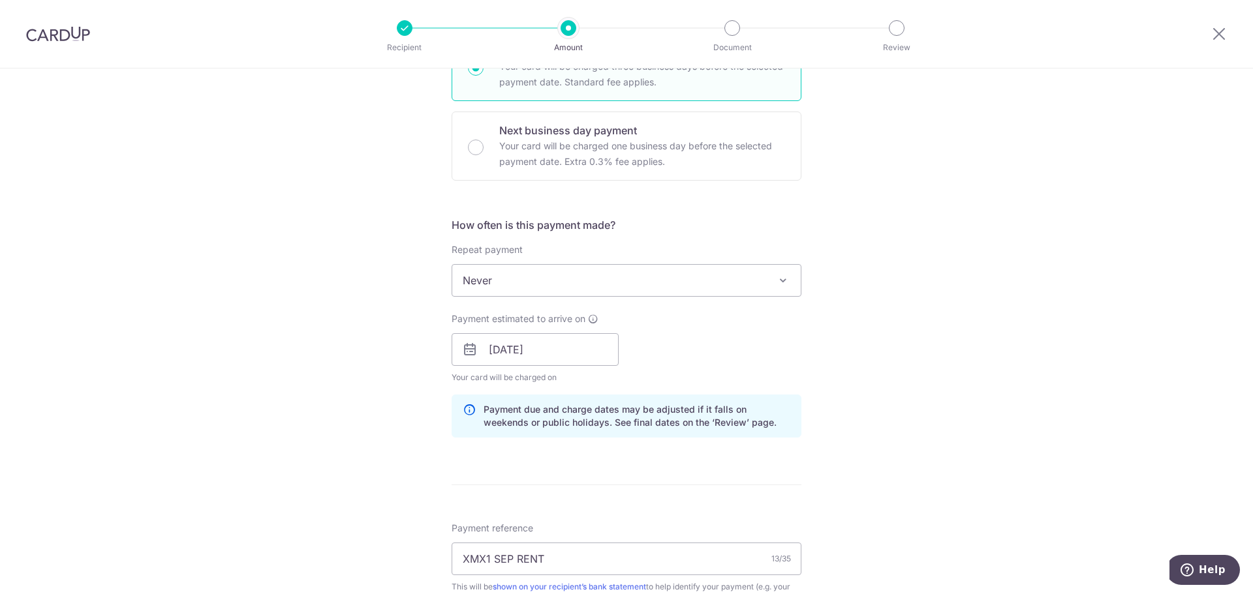
scroll to position [438, 0]
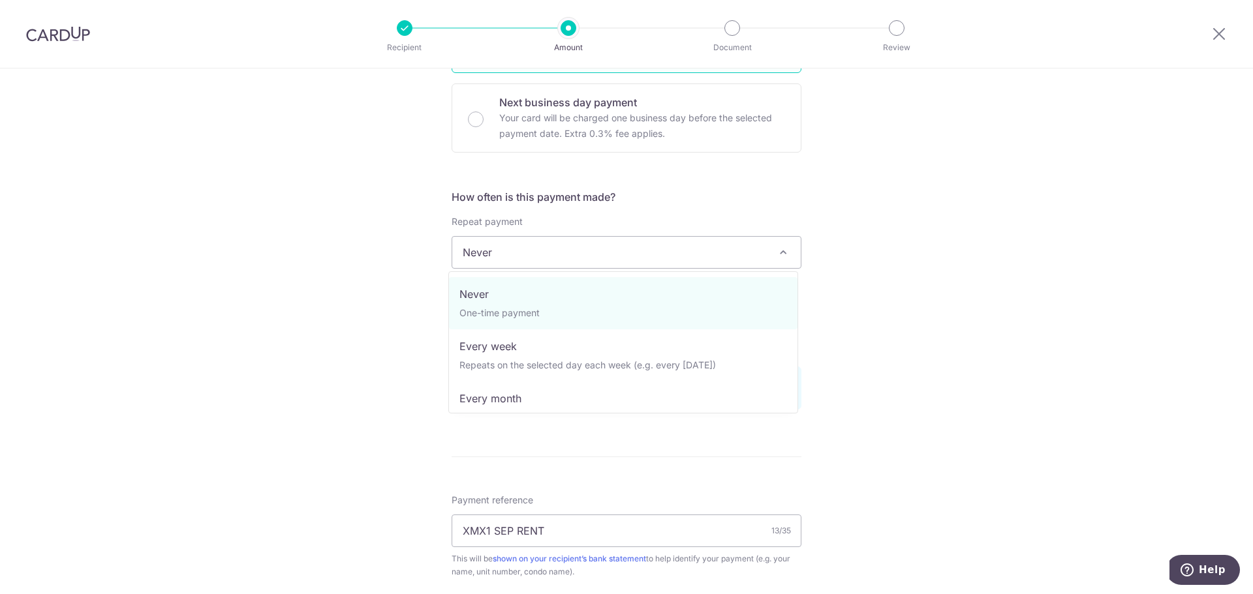
click at [568, 252] on span "Never" at bounding box center [626, 252] width 348 height 31
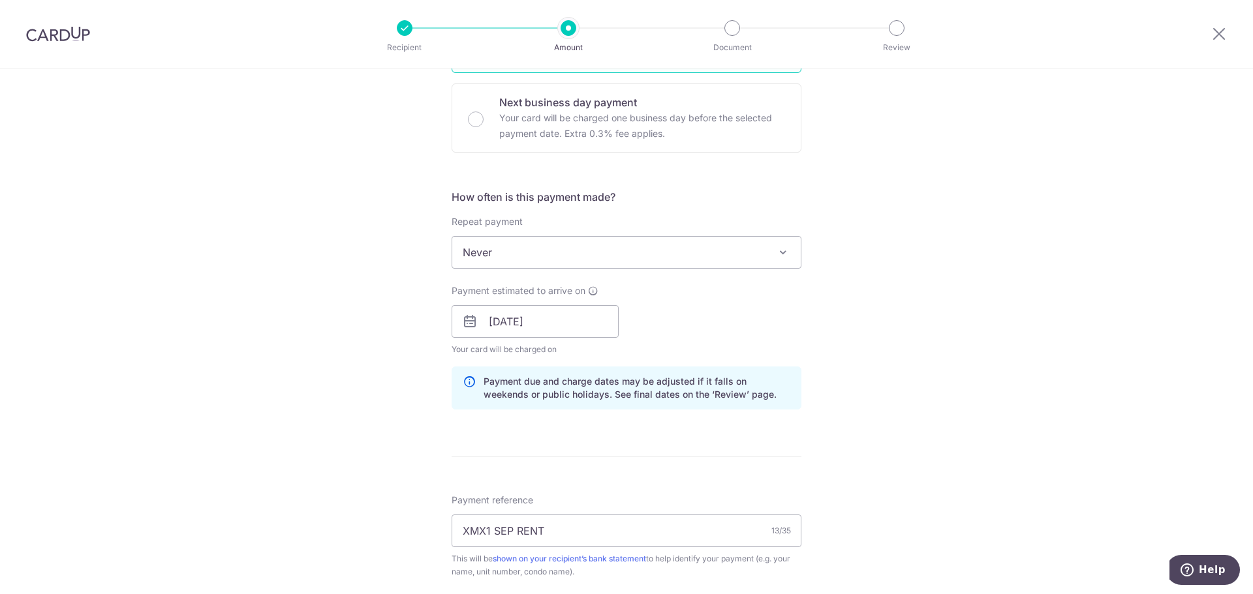
click at [570, 248] on span "Never" at bounding box center [626, 252] width 348 height 31
click at [540, 327] on input "15/09/2025" at bounding box center [535, 321] width 167 height 33
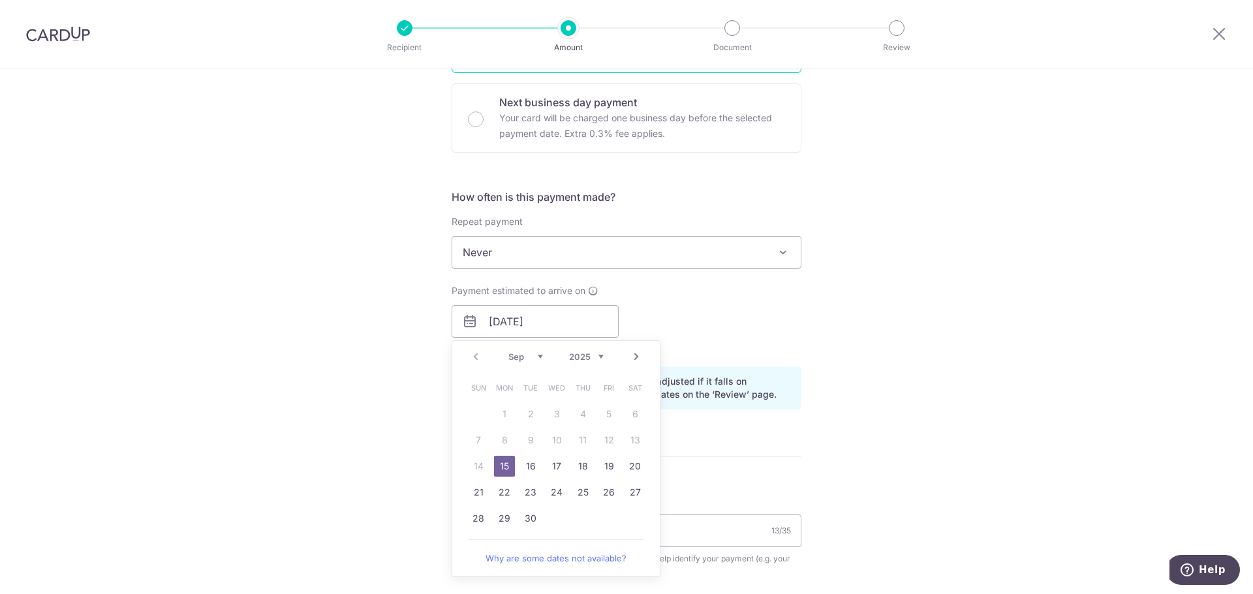
click at [668, 206] on div "How often is this payment made? Repeat payment Never Every week Every month Eve…" at bounding box center [627, 304] width 350 height 231
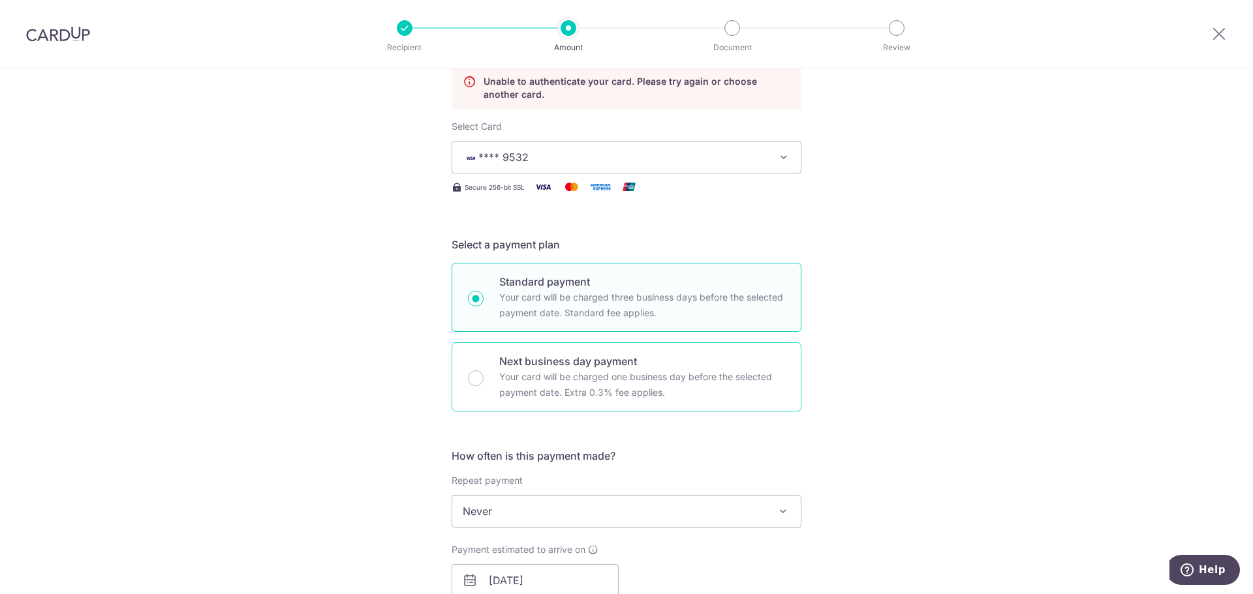
scroll to position [177, 0]
click at [594, 358] on p "Next business day payment" at bounding box center [642, 364] width 286 height 16
click at [484, 373] on input "Next business day payment Your card will be charged one business day before the…" at bounding box center [476, 381] width 16 height 16
radio input "false"
radio input "true"
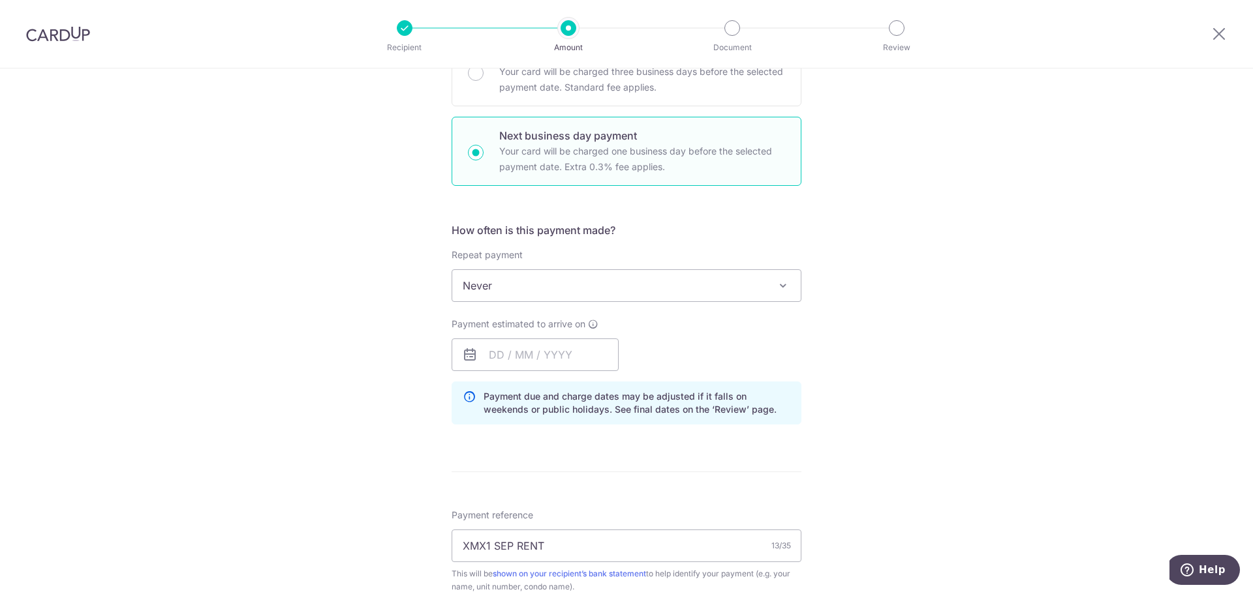
scroll to position [438, 0]
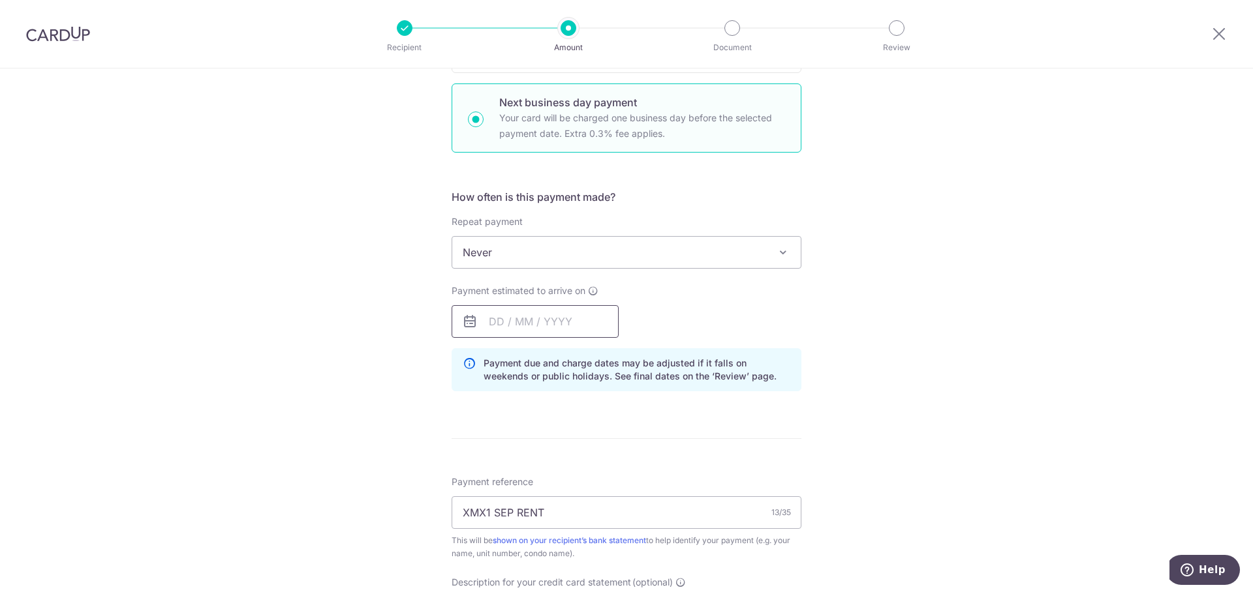
click at [563, 325] on input "text" at bounding box center [535, 321] width 167 height 33
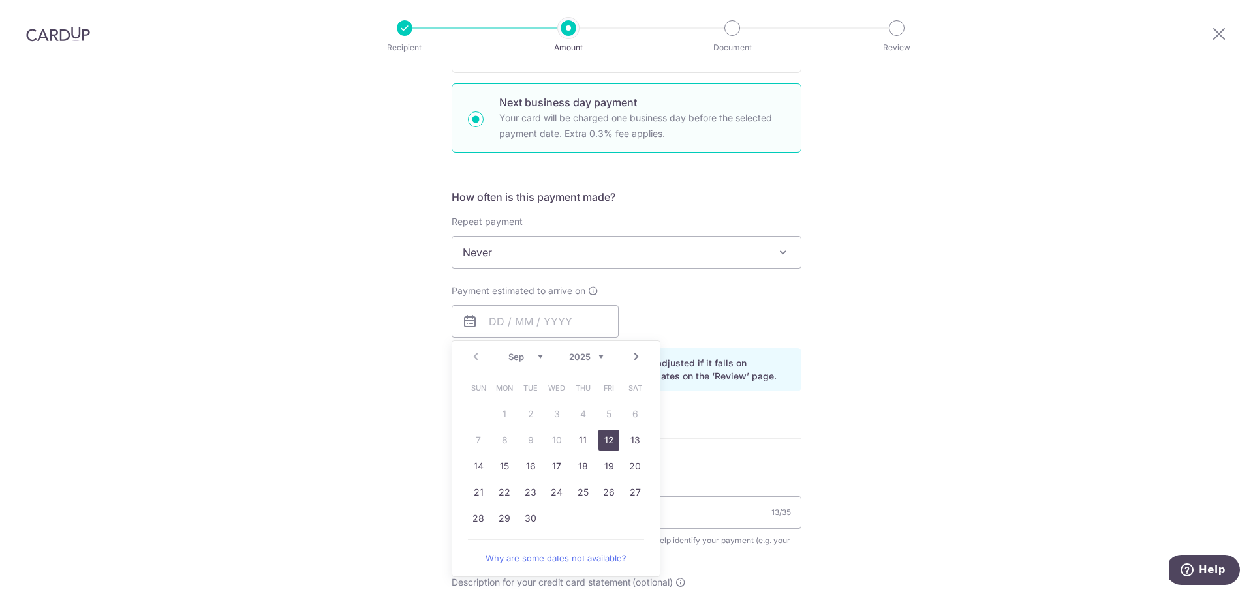
click at [606, 439] on link "12" at bounding box center [608, 440] width 21 height 21
type input "[DATE]"
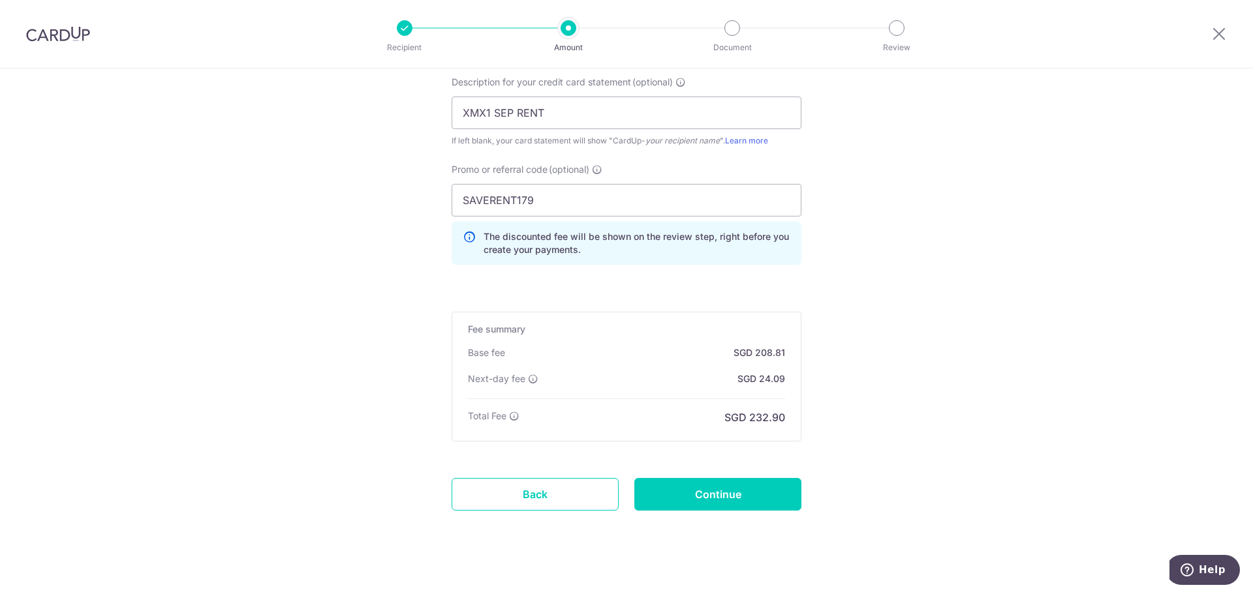
scroll to position [960, 0]
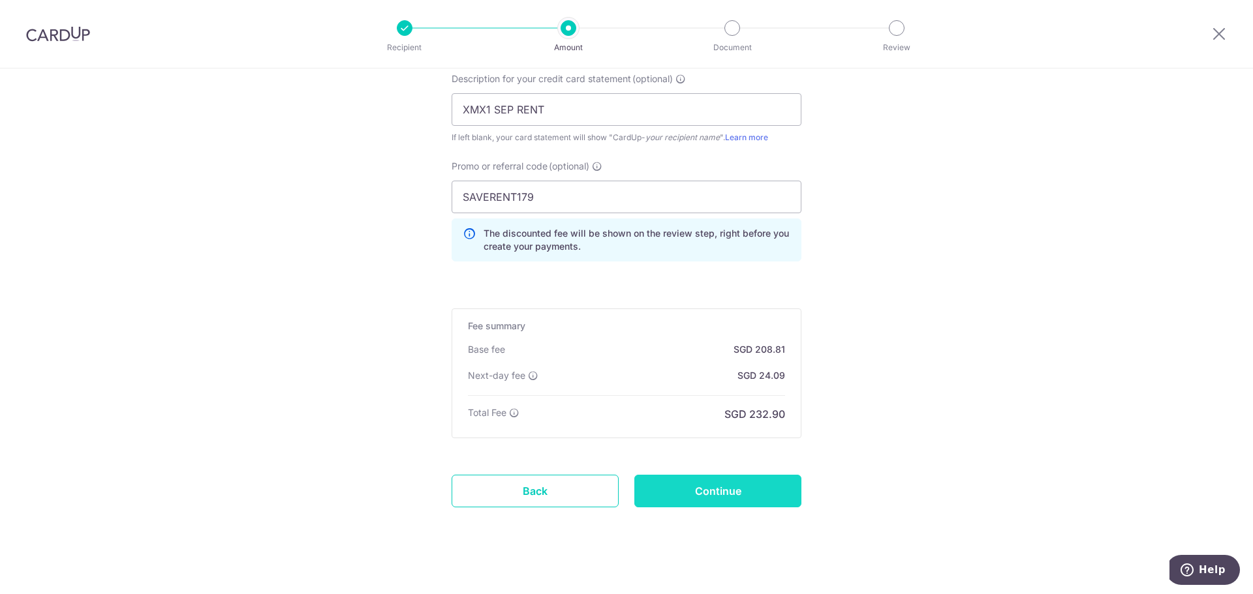
click at [741, 488] on input "Continue" at bounding box center [717, 491] width 167 height 33
type input "Update Schedule"
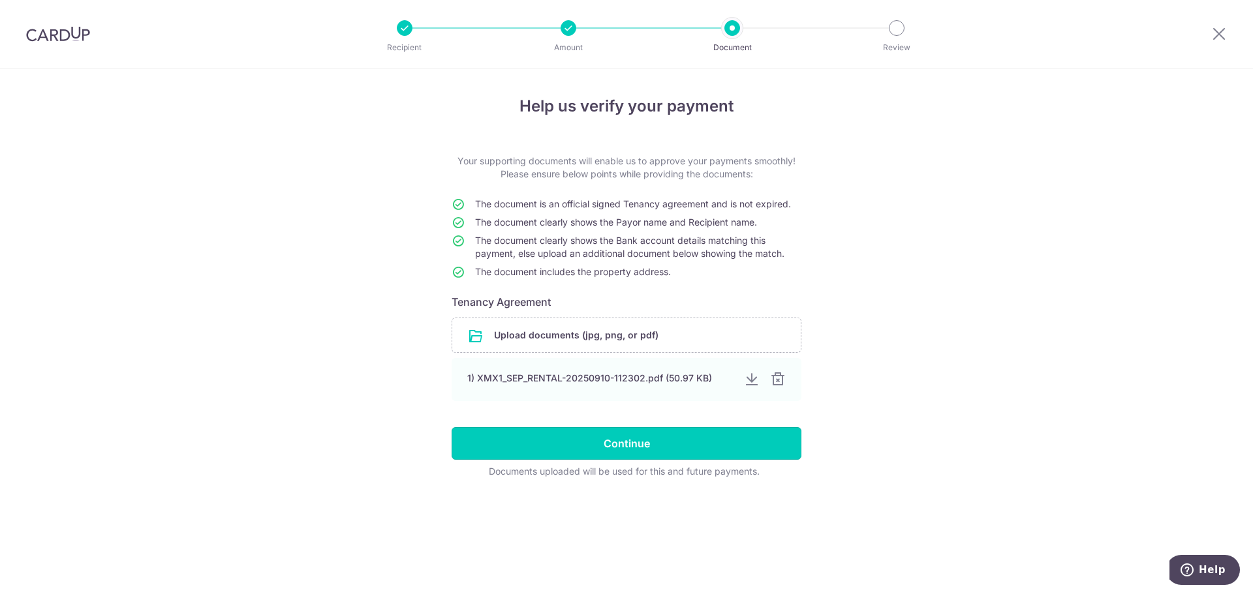
click at [654, 447] on input "Continue" at bounding box center [627, 443] width 350 height 33
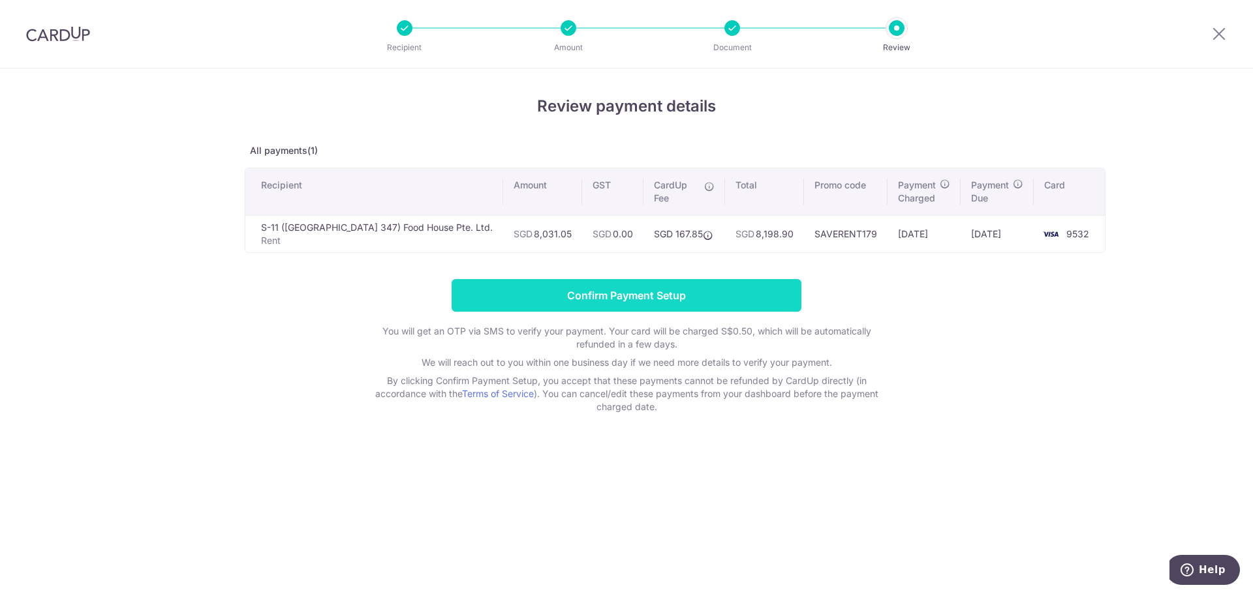
click at [690, 298] on input "Confirm Payment Setup" at bounding box center [627, 295] width 350 height 33
